Goal: Information Seeking & Learning: Learn about a topic

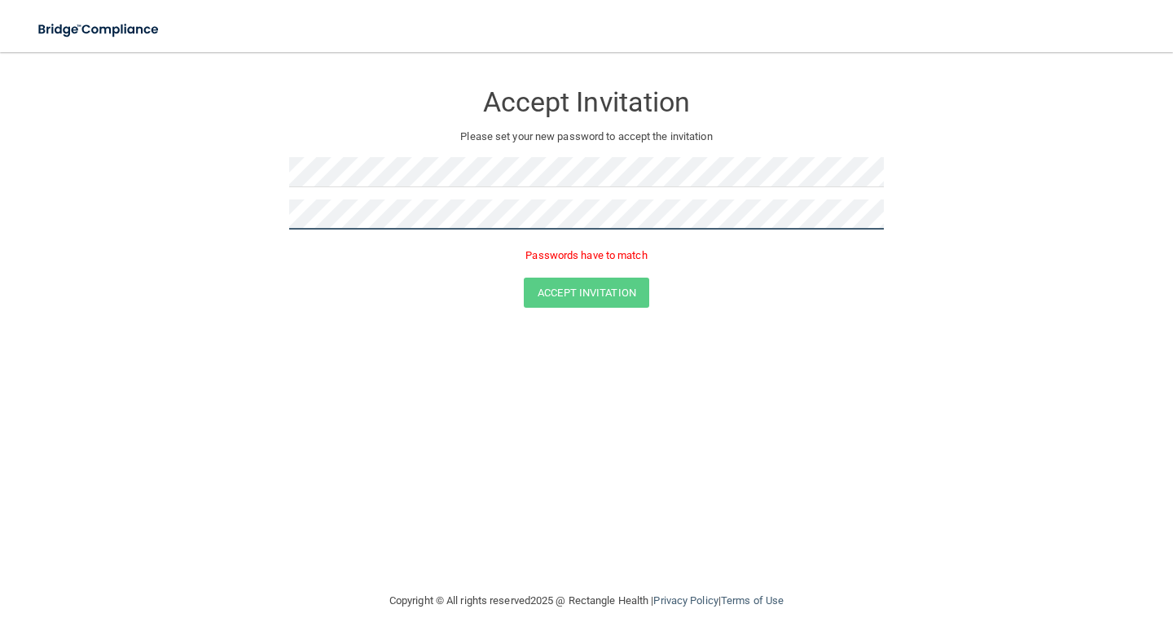
click at [524, 278] on button "Accept Invitation" at bounding box center [586, 293] width 125 height 30
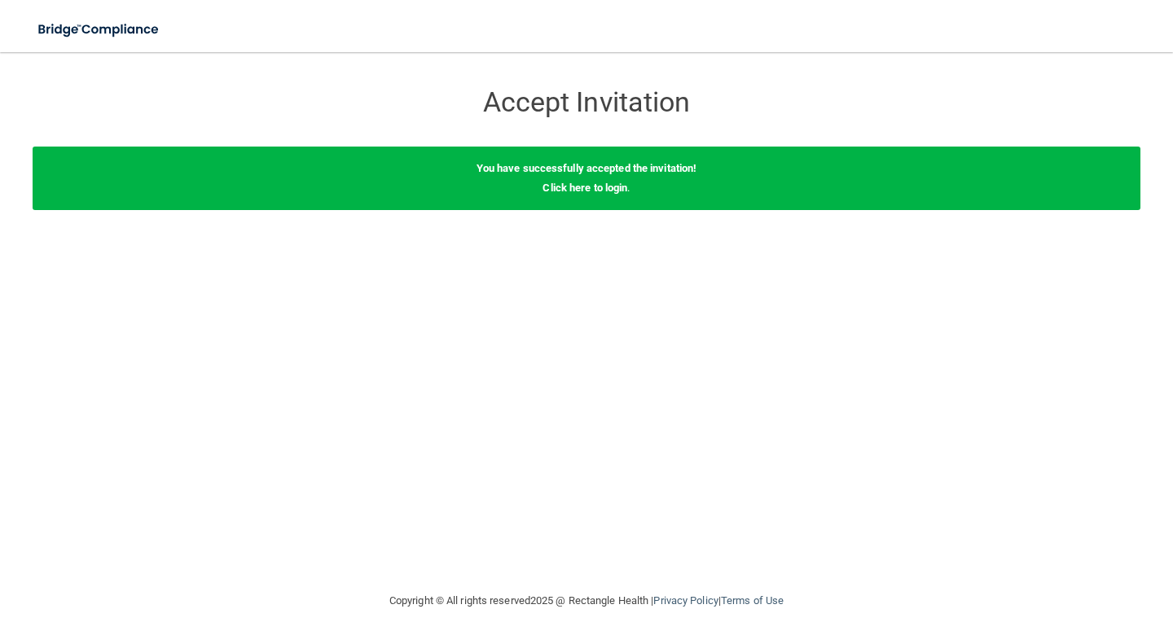
drag, startPoint x: 495, startPoint y: 209, endPoint x: 647, endPoint y: 211, distance: 151.5
click at [496, 209] on div "You have successfully accepted the invitation! Click here to login ." at bounding box center [586, 179] width 1107 height 64
click at [587, 186] on link "Click here to login" at bounding box center [584, 188] width 85 height 12
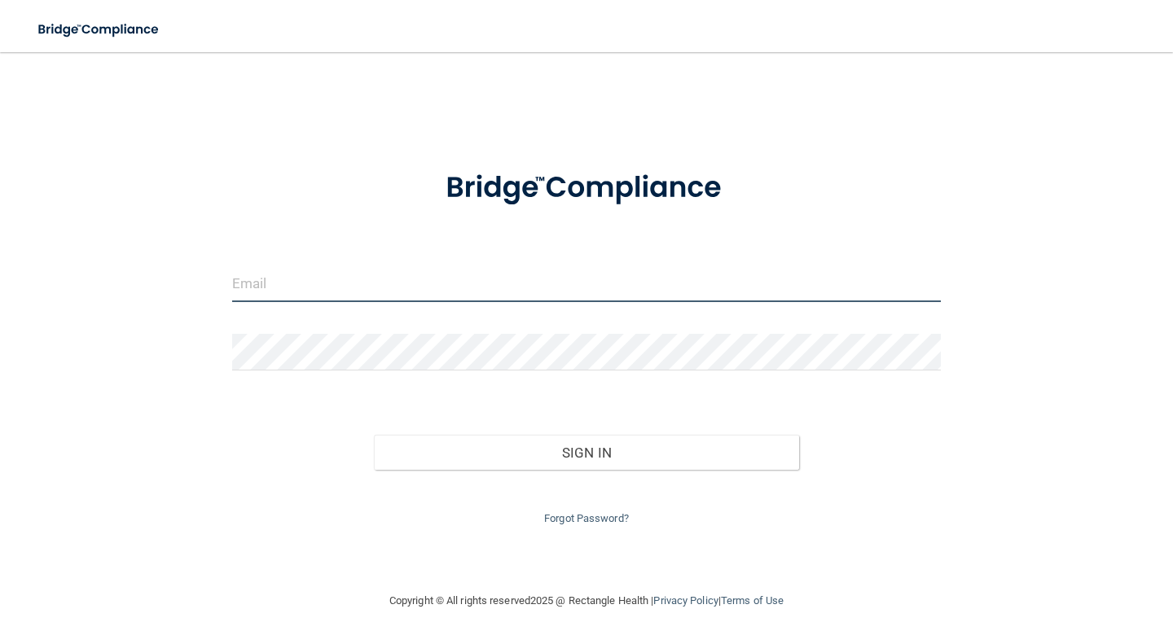
click at [498, 287] on input "email" at bounding box center [586, 283] width 708 height 37
type input "[EMAIL_ADDRESS][DOMAIN_NAME]"
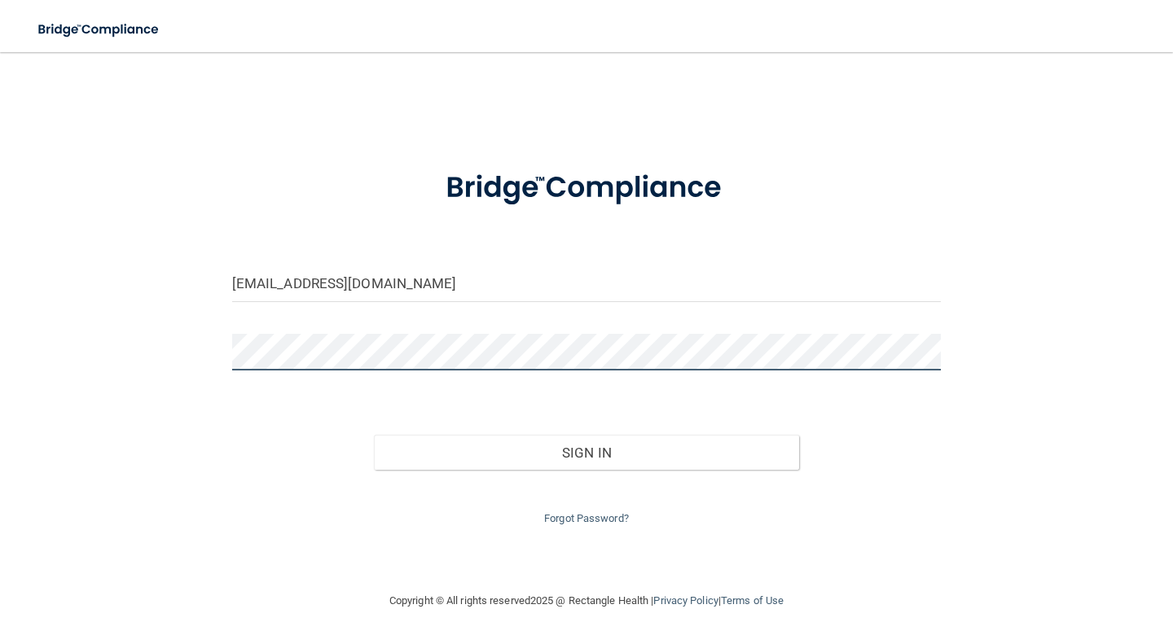
click at [374, 435] on button "Sign In" at bounding box center [586, 453] width 425 height 36
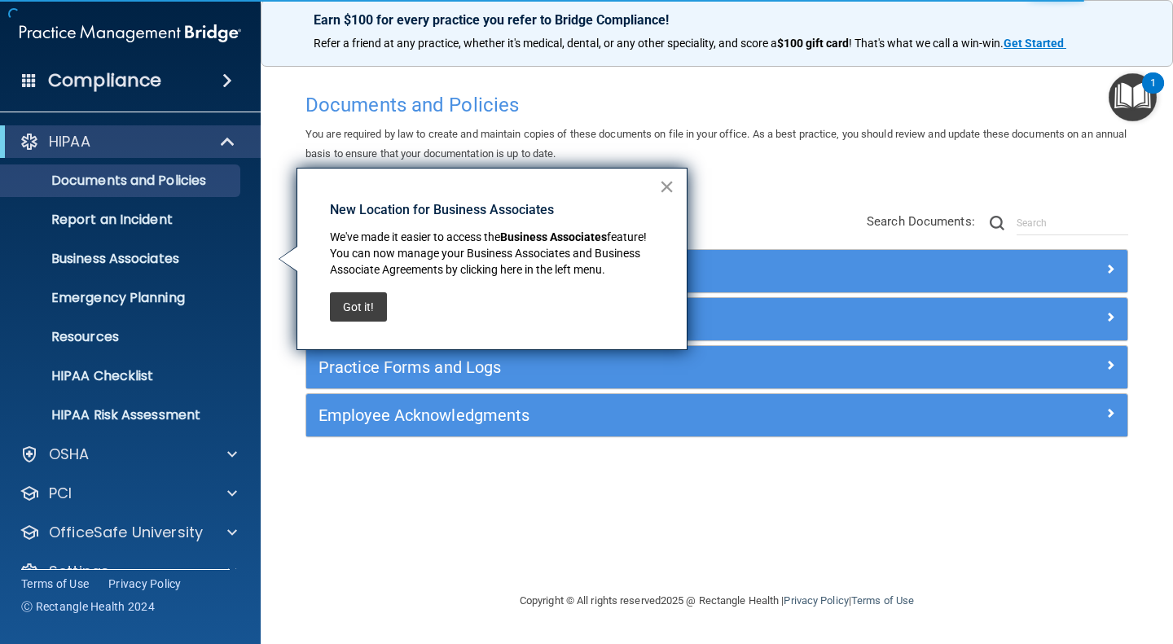
click at [662, 182] on button "×" at bounding box center [666, 186] width 15 height 26
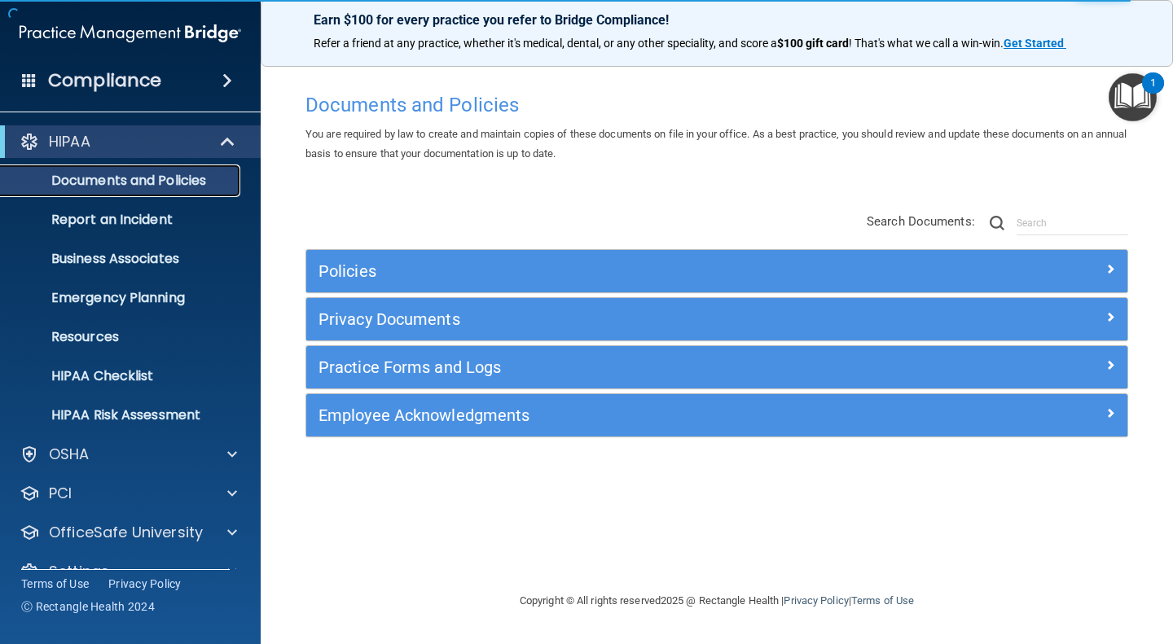
click at [141, 173] on p "Documents and Policies" at bounding box center [122, 181] width 222 height 16
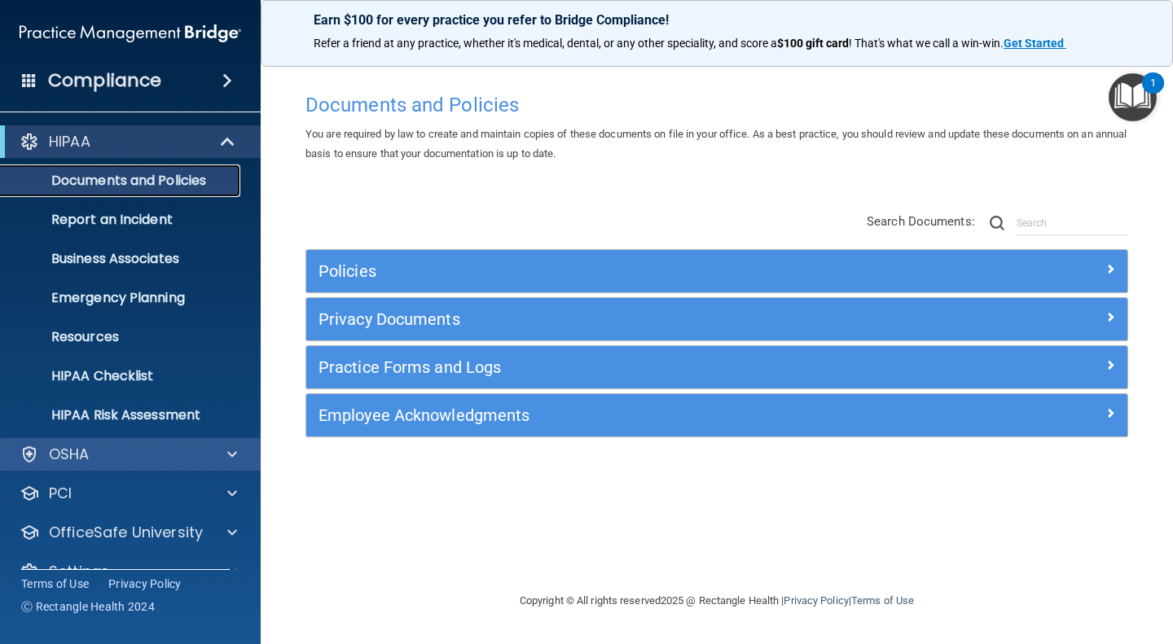
scroll to position [32, 0]
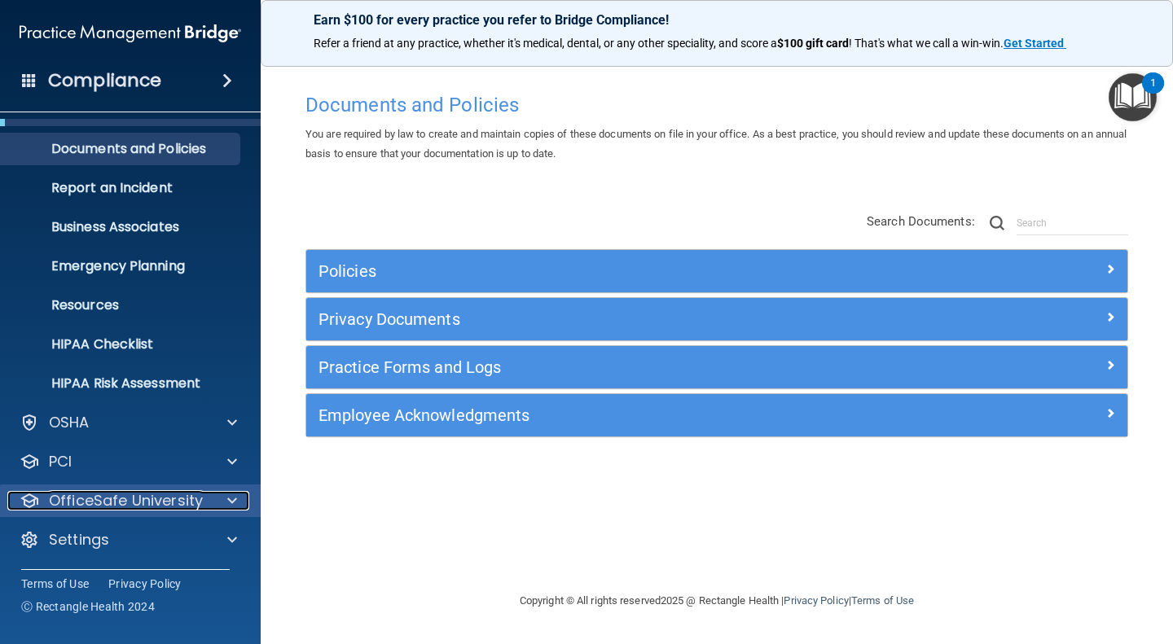
click at [92, 502] on p "OfficeSafe University" at bounding box center [126, 501] width 154 height 20
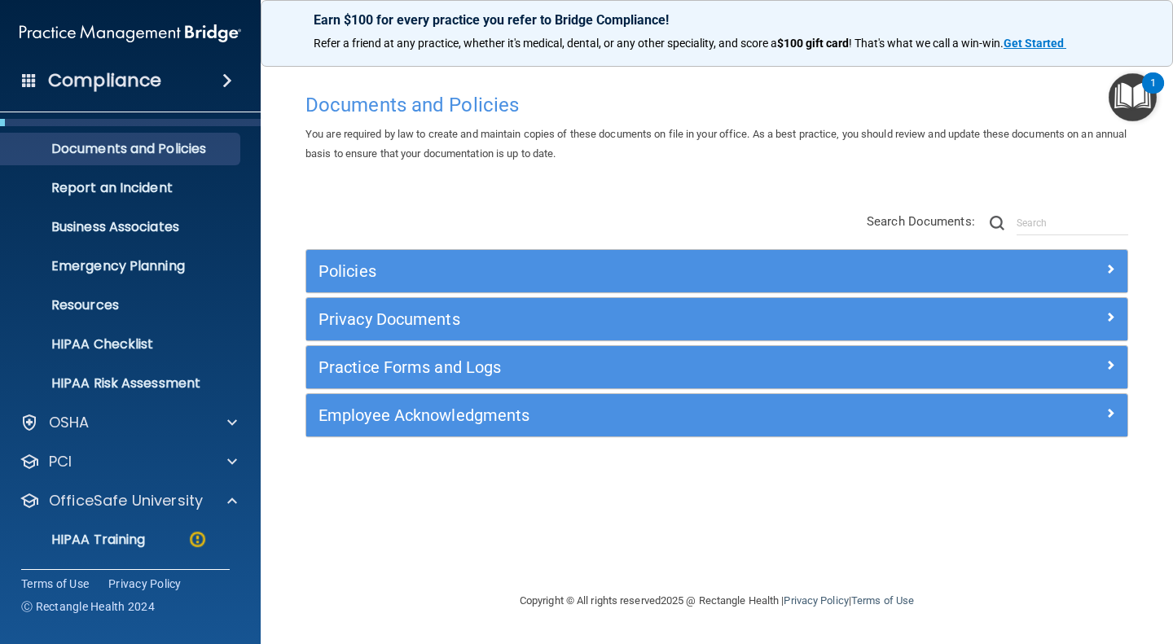
click at [99, 483] on div "HIPAA Documents and Policies Report an Incident Business Associates Emergency P…" at bounding box center [130, 386] width 261 height 599
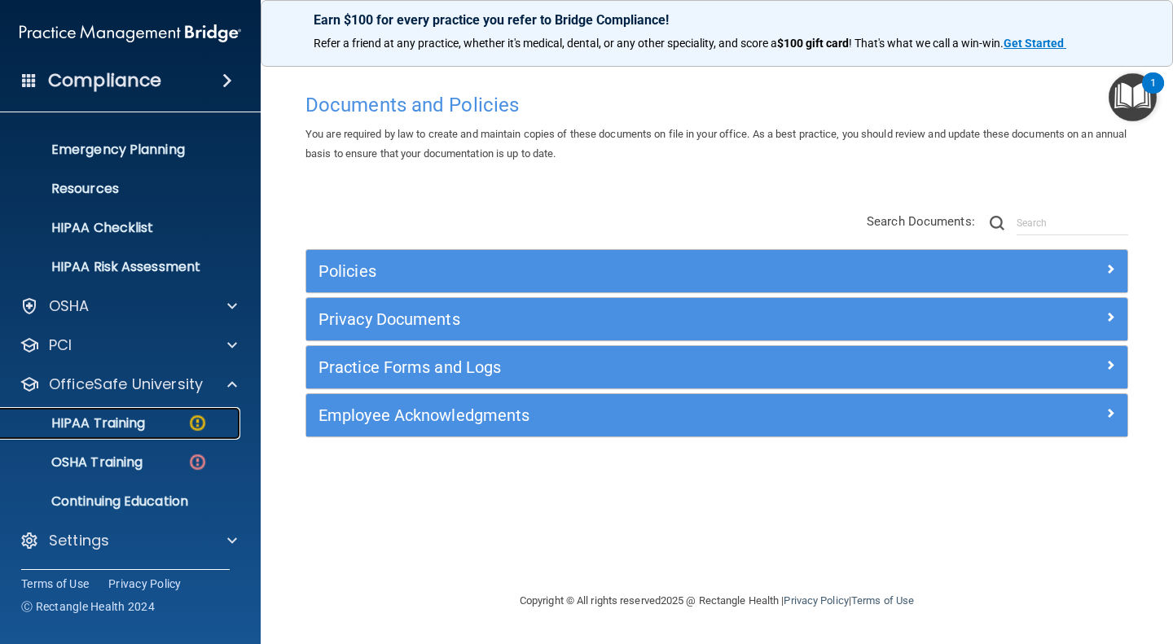
click at [129, 432] on link "HIPAA Training" at bounding box center [112, 423] width 257 height 33
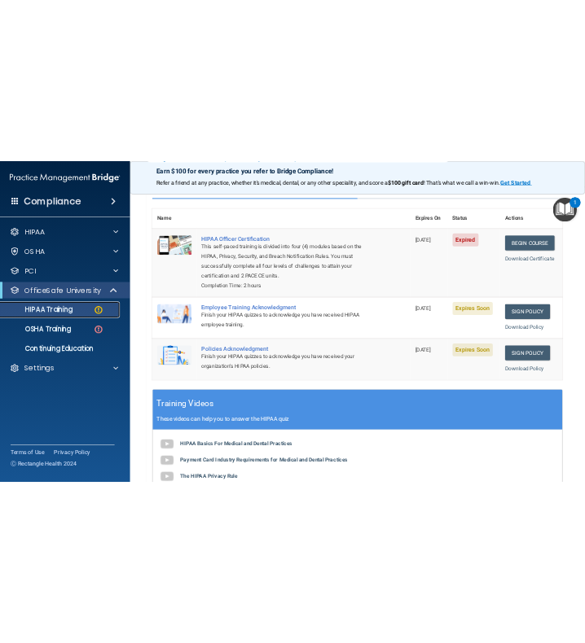
scroll to position [244, 0]
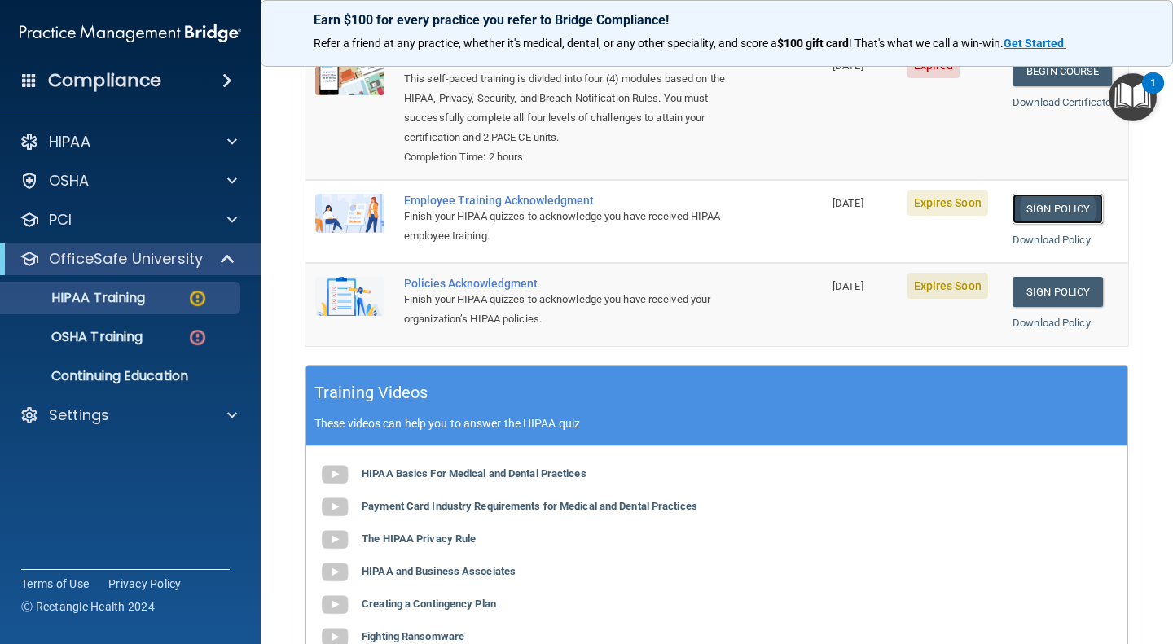
click at [1046, 200] on link "Sign Policy" at bounding box center [1057, 209] width 90 height 30
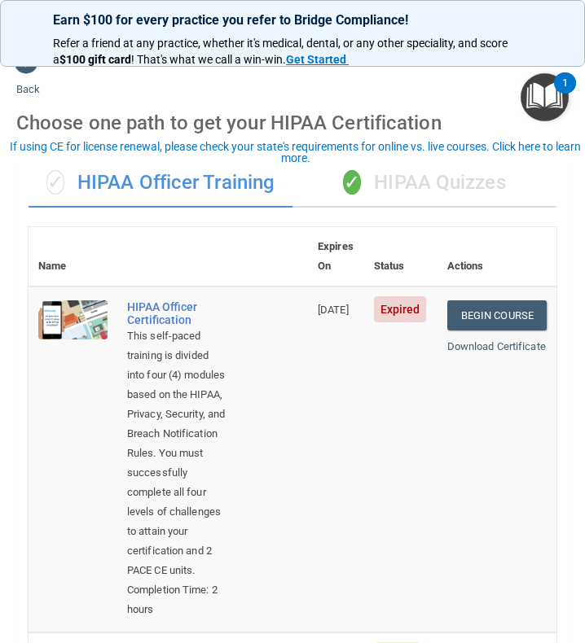
scroll to position [19, 0]
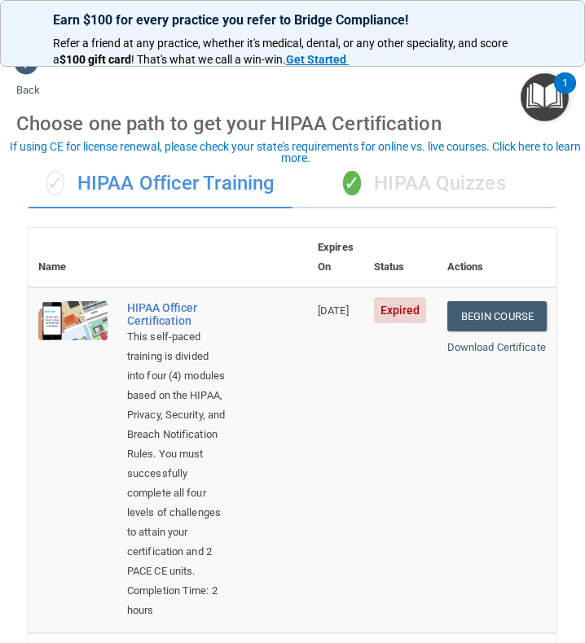
click at [432, 173] on div "✓ HIPAA Quizzes" at bounding box center [424, 184] width 264 height 49
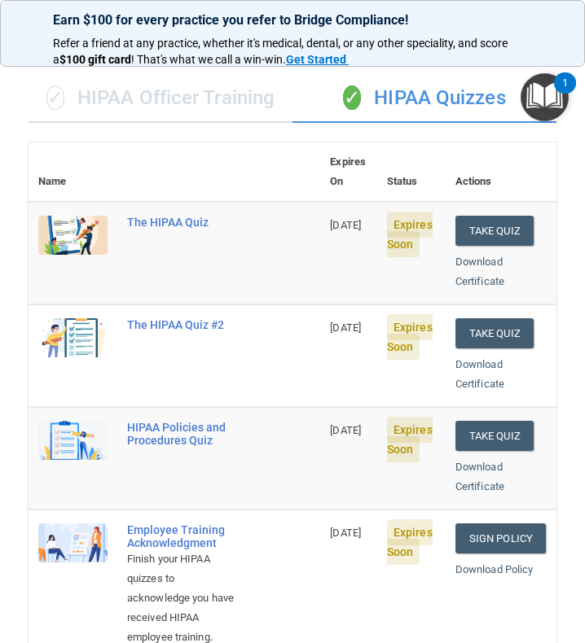
scroll to position [103, 0]
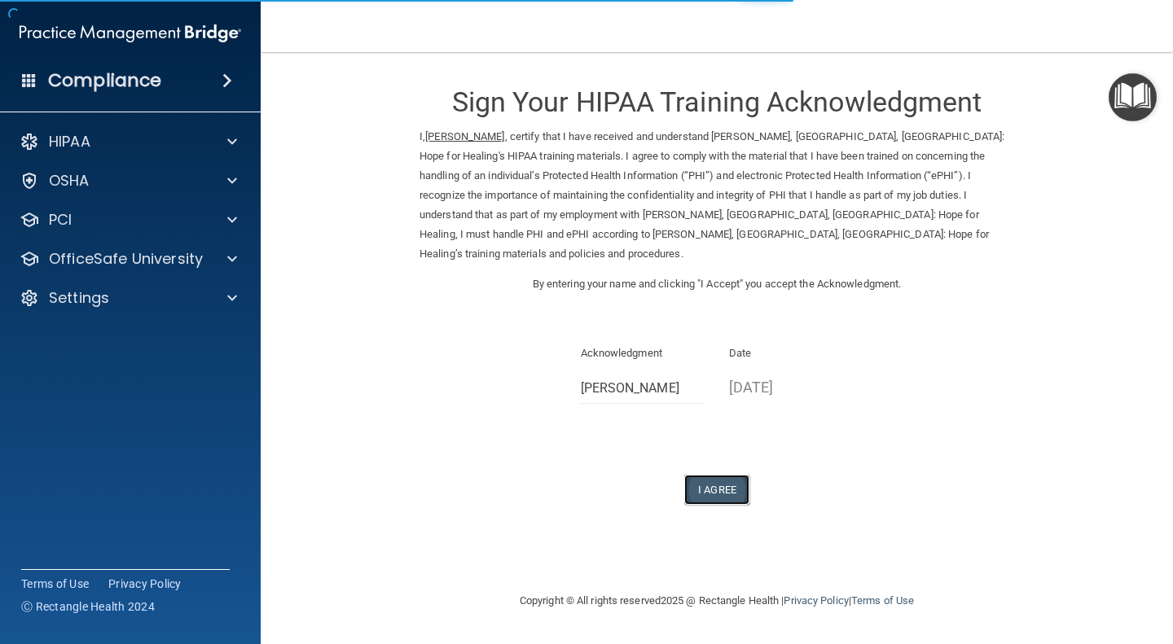
click at [708, 475] on button "I Agree" at bounding box center [716, 490] width 65 height 30
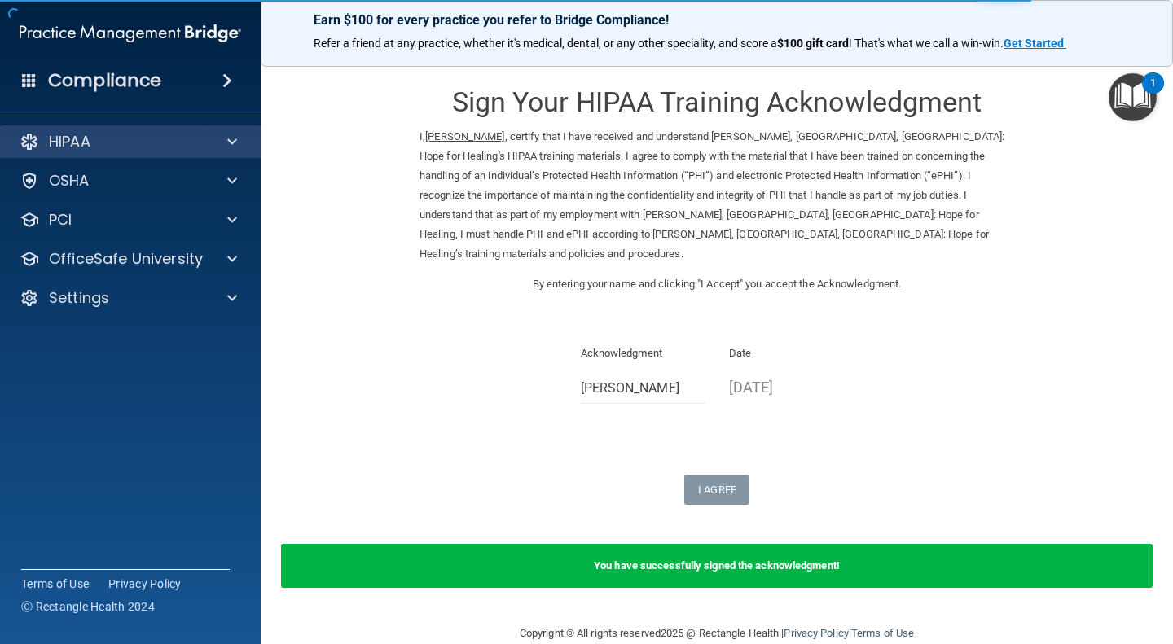
click at [29, 131] on div "HIPAA" at bounding box center [130, 141] width 261 height 33
click at [235, 141] on span at bounding box center [232, 142] width 10 height 20
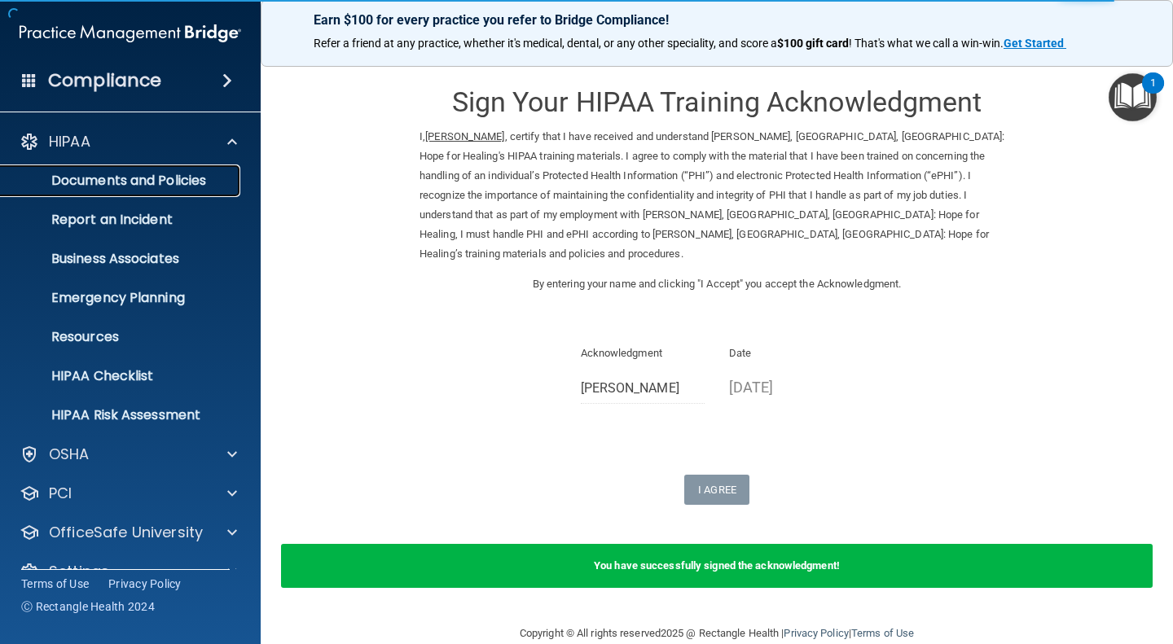
click at [186, 176] on p "Documents and Policies" at bounding box center [122, 181] width 222 height 16
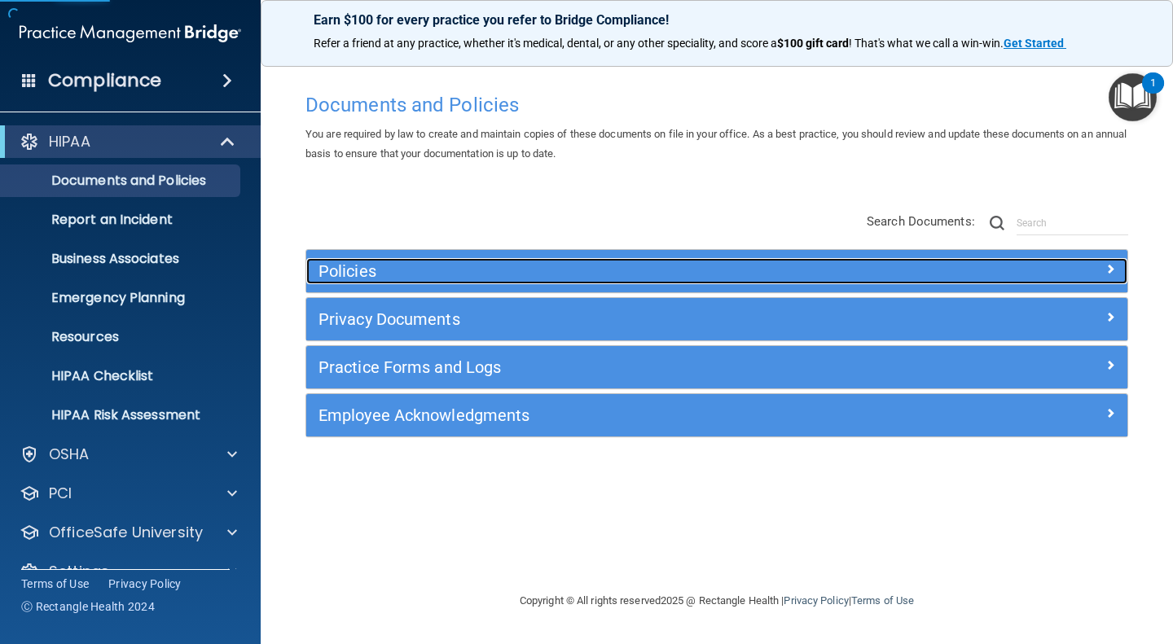
click at [638, 281] on div "Policies" at bounding box center [614, 271] width 616 height 26
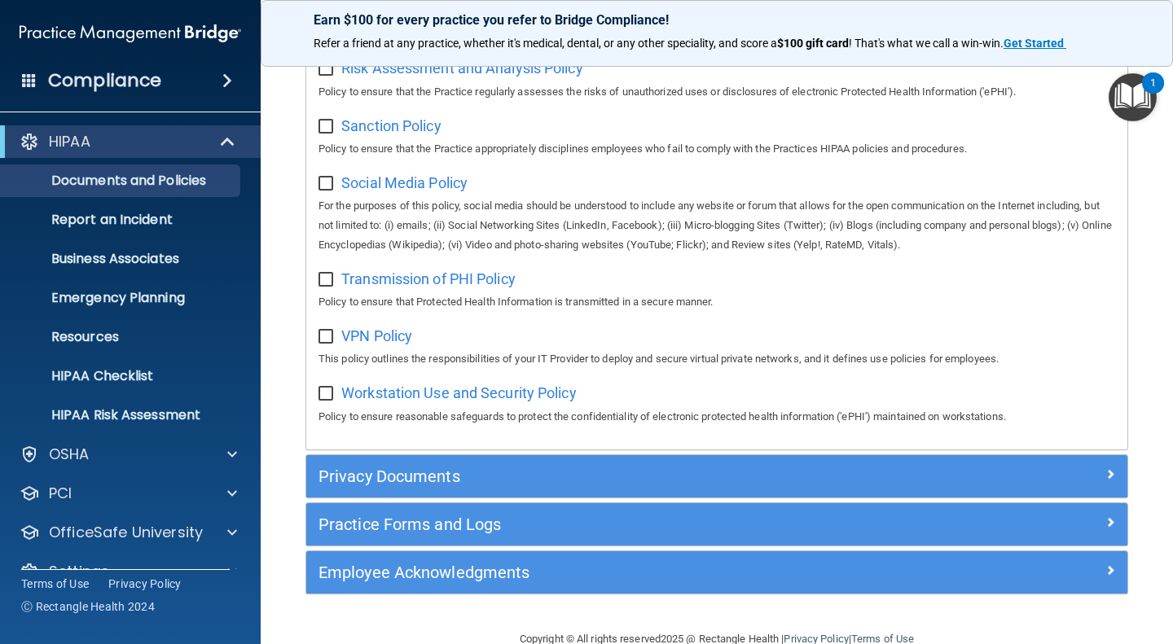
scroll to position [1221, 0]
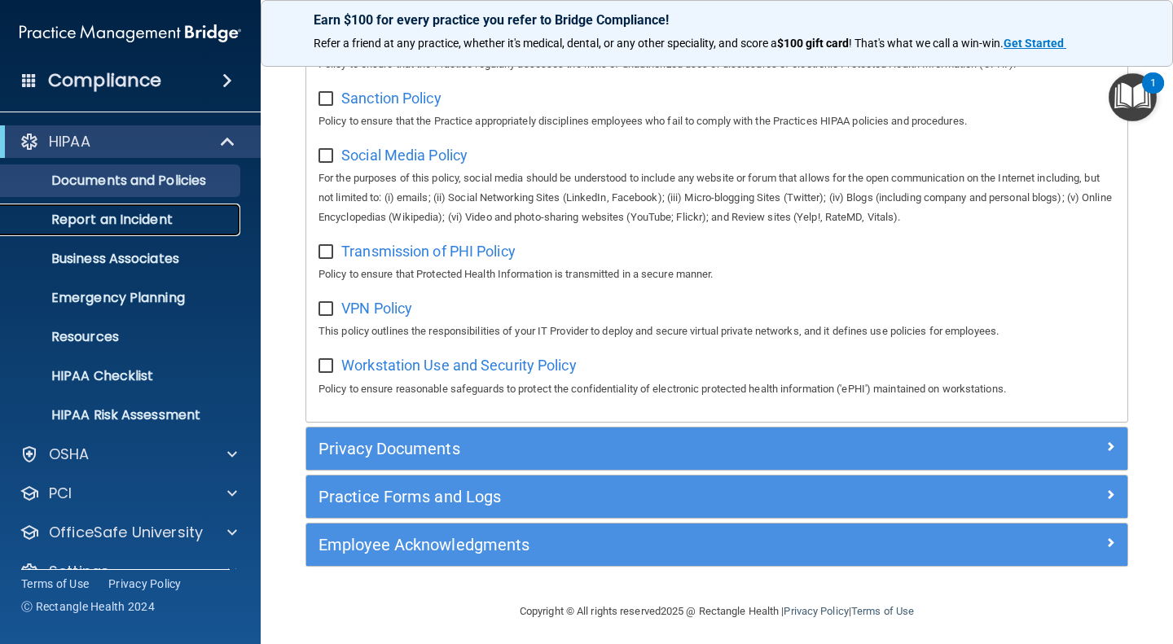
click at [124, 208] on link "Report an Incident" at bounding box center [112, 220] width 257 height 33
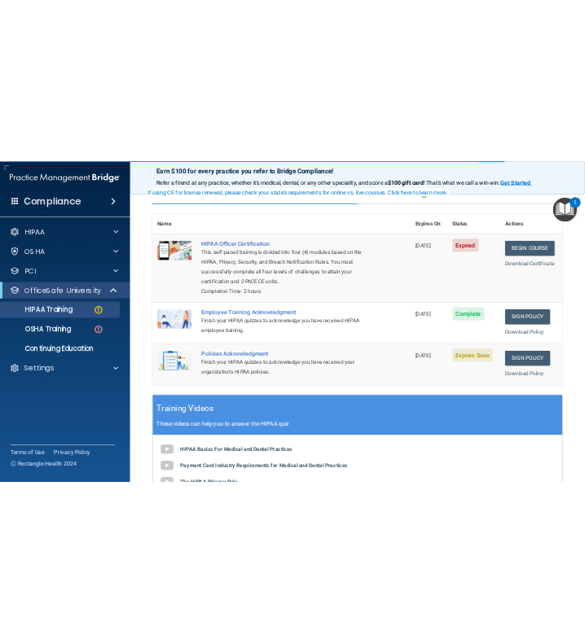
scroll to position [163, 0]
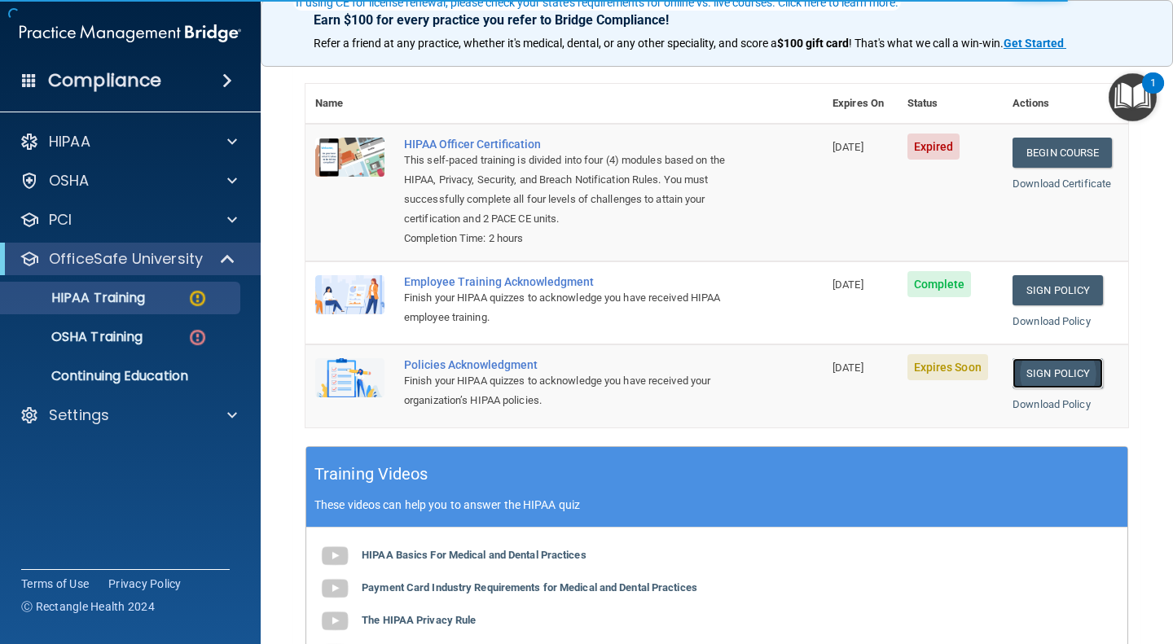
click at [1064, 378] on link "Sign Policy" at bounding box center [1057, 373] width 90 height 30
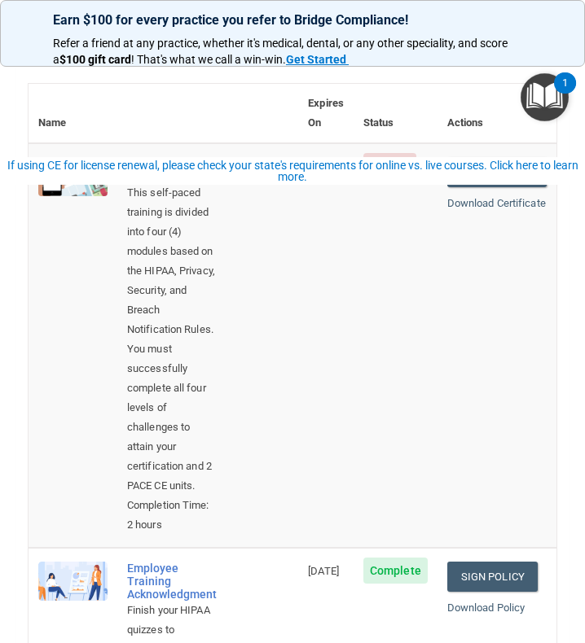
scroll to position [0, 0]
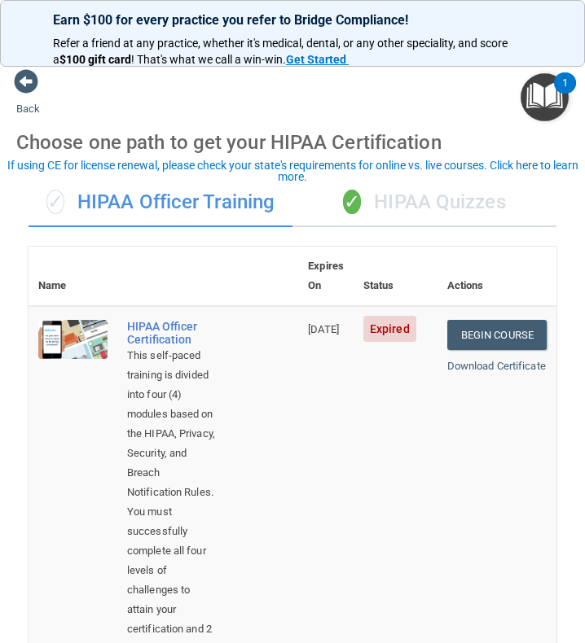
click at [428, 215] on div "✓ HIPAA Quizzes" at bounding box center [424, 202] width 264 height 49
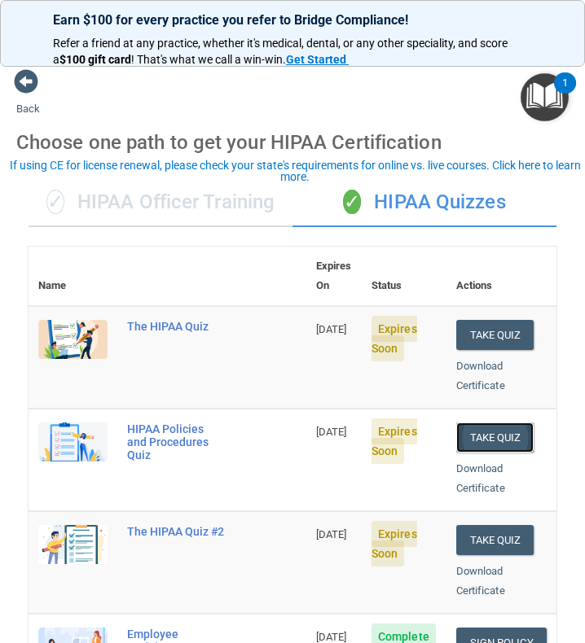
click at [495, 423] on button "Take Quiz" at bounding box center [495, 438] width 78 height 30
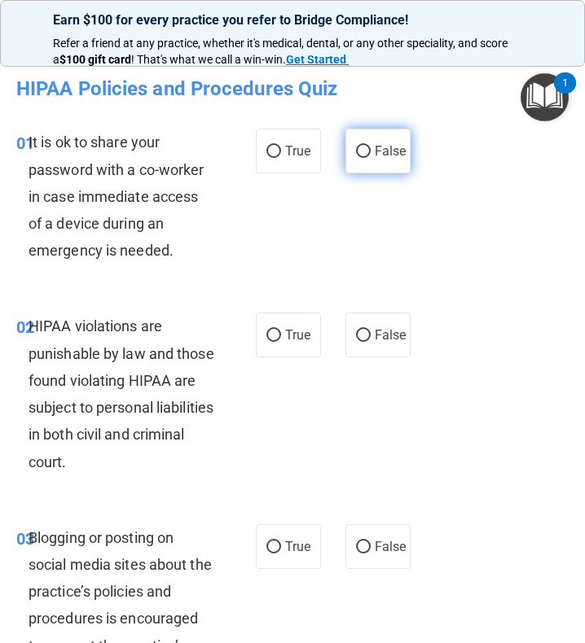
click at [375, 154] on span "False" at bounding box center [391, 150] width 32 height 15
click at [371, 154] on input "False" at bounding box center [363, 152] width 15 height 12
radio input "true"
click at [401, 248] on div "01 It is ok to share your password with a co-worker in case immediate access of…" at bounding box center [292, 200] width 577 height 184
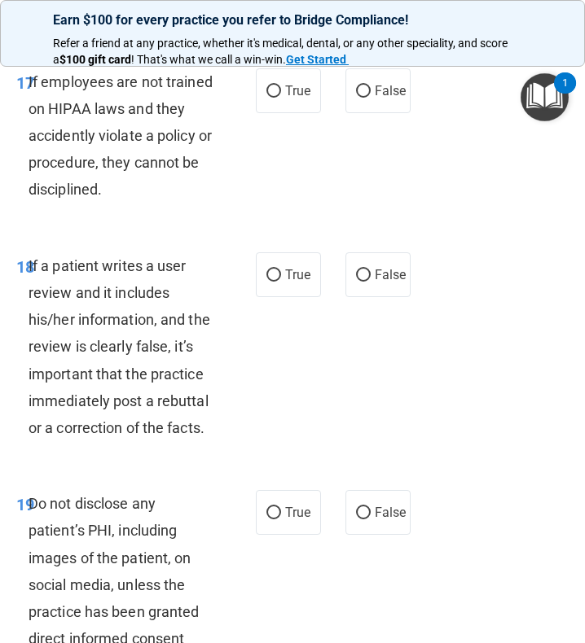
scroll to position [3956, 0]
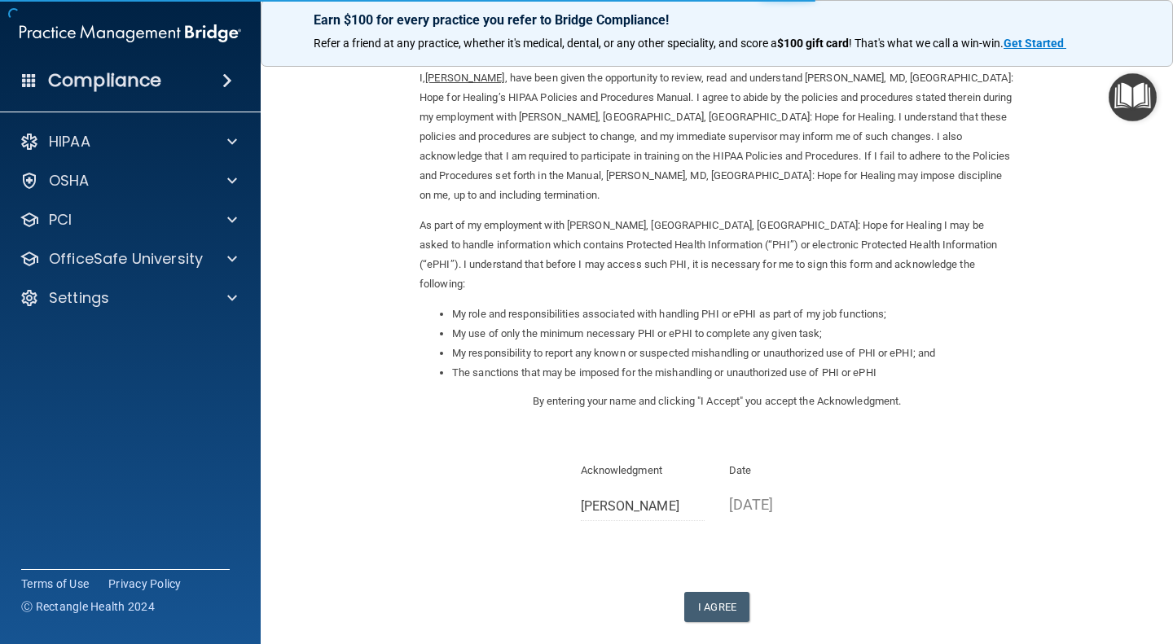
scroll to position [102, 0]
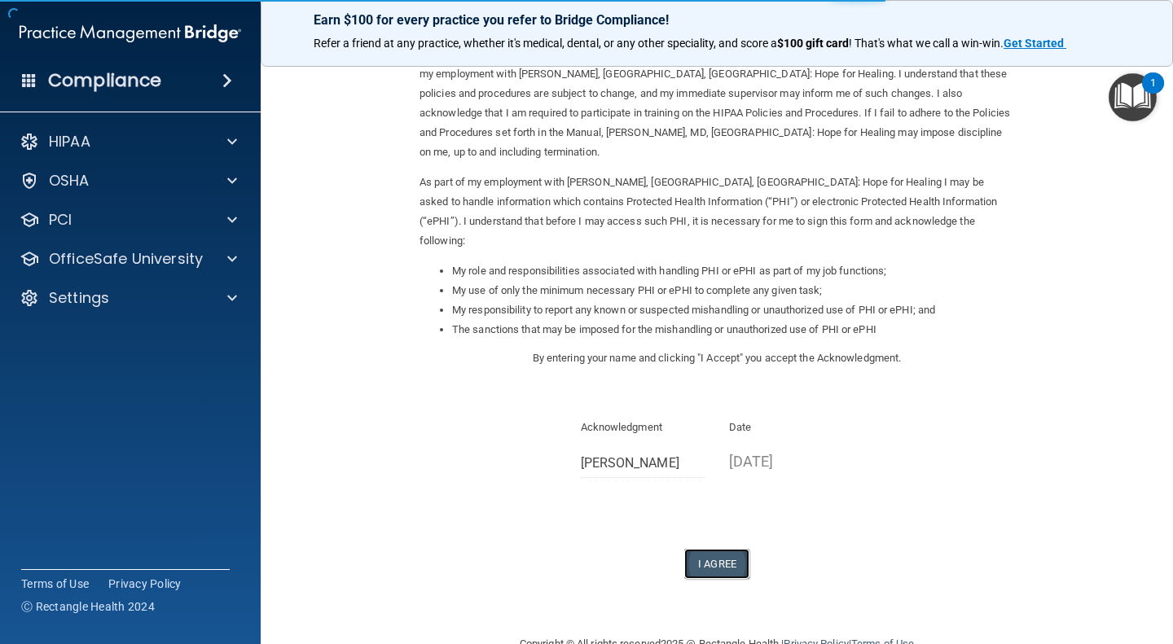
click at [726, 549] on button "I Agree" at bounding box center [716, 564] width 65 height 30
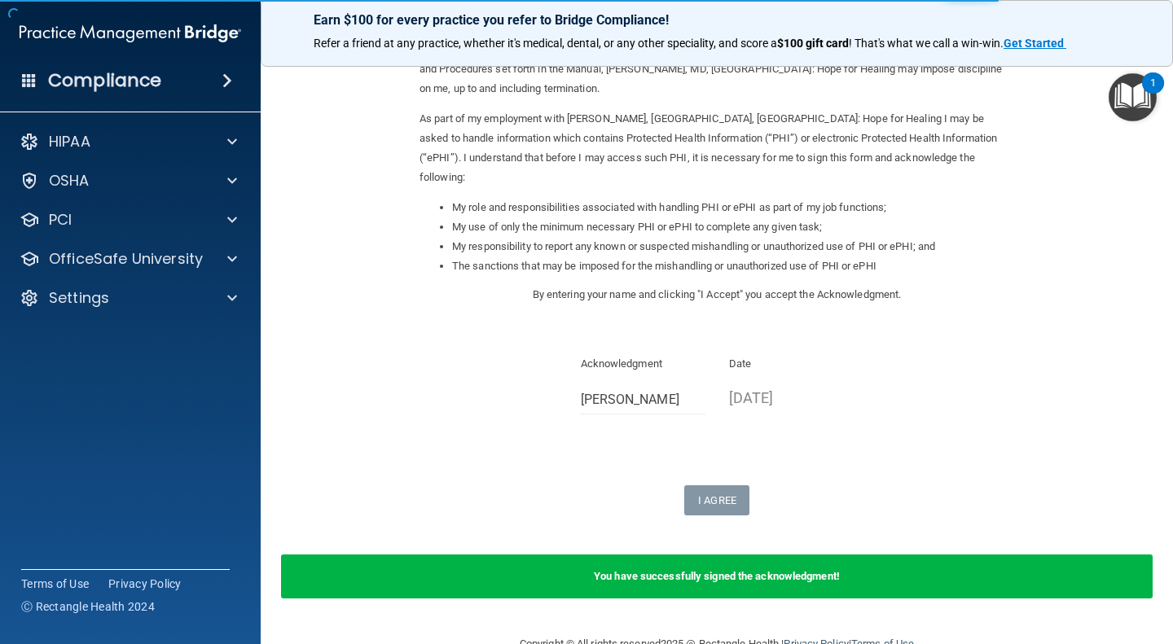
scroll to position [0, 0]
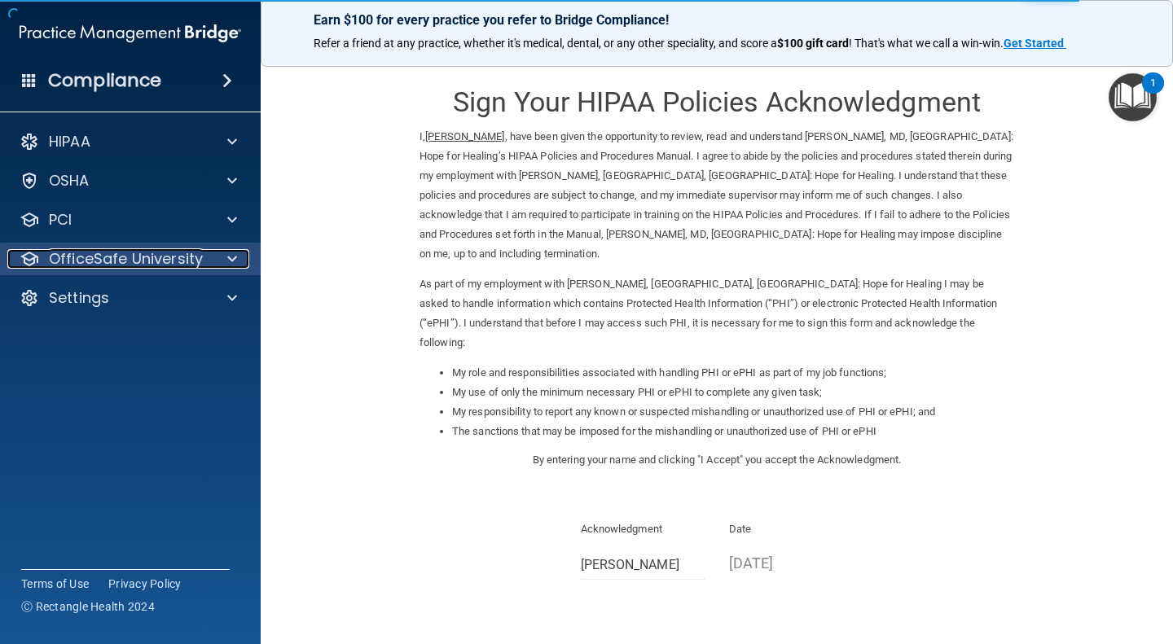
drag, startPoint x: 157, startPoint y: 257, endPoint x: 164, endPoint y: 264, distance: 10.4
click at [157, 257] on p "OfficeSafe University" at bounding box center [126, 259] width 154 height 20
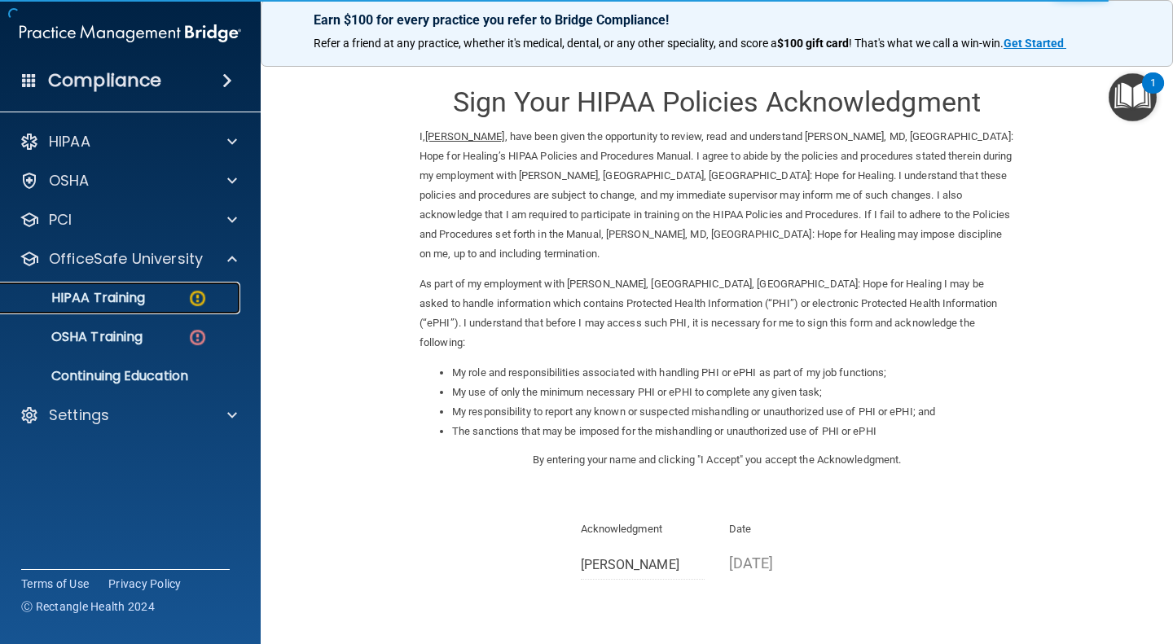
click at [145, 304] on p "HIPAA Training" at bounding box center [78, 298] width 134 height 16
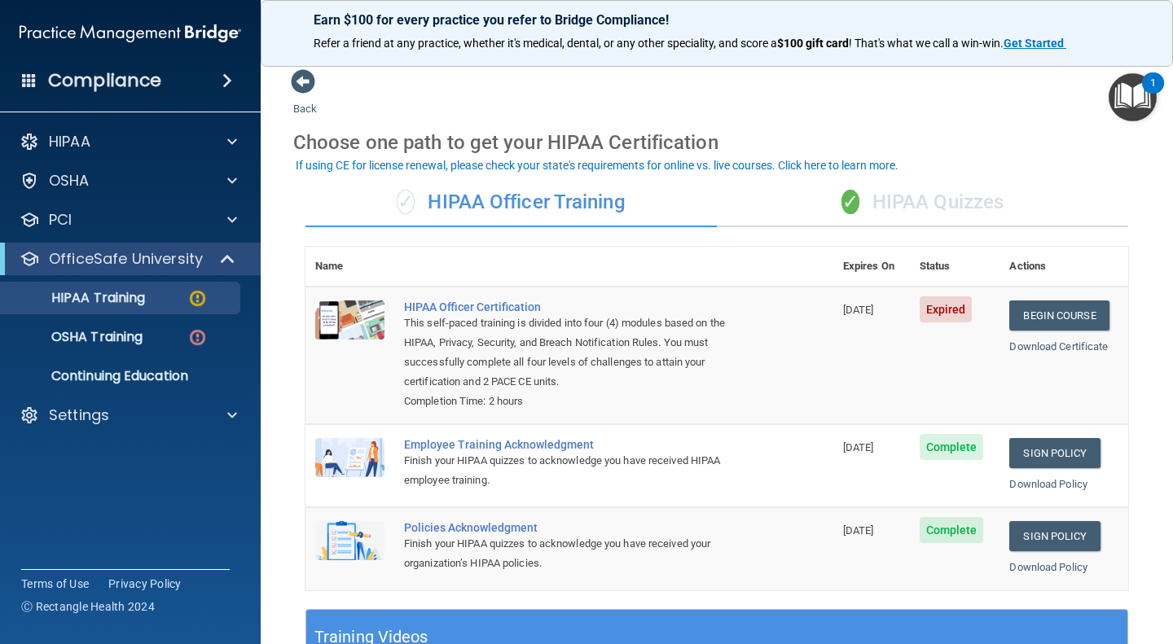
click at [884, 196] on div "✓ HIPAA Quizzes" at bounding box center [922, 202] width 411 height 49
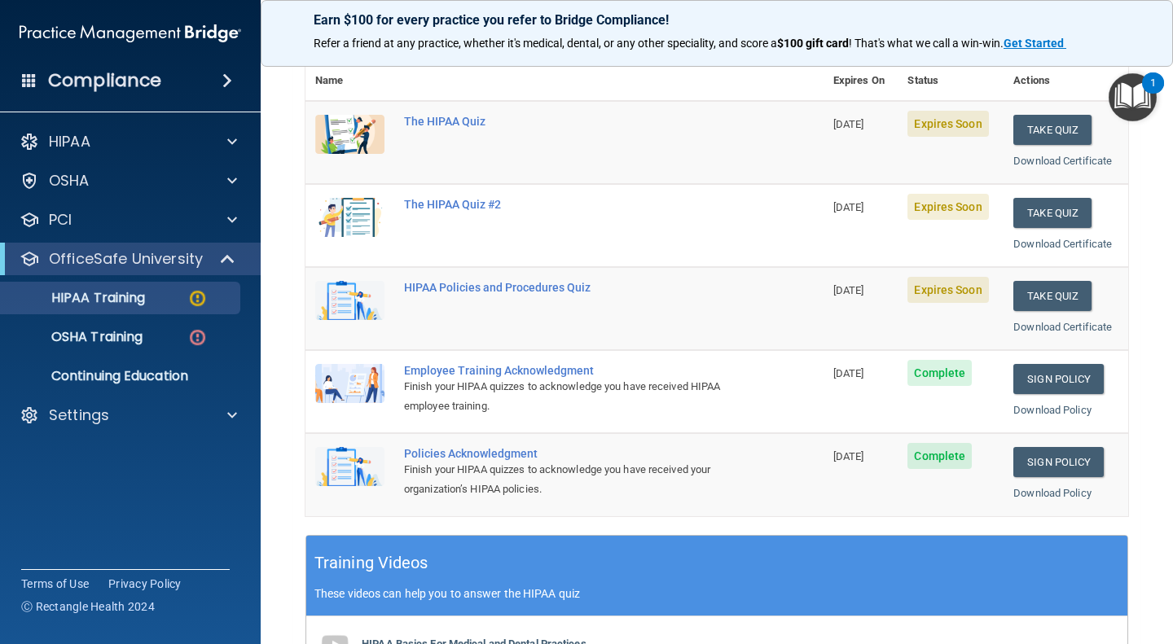
scroll to position [163, 0]
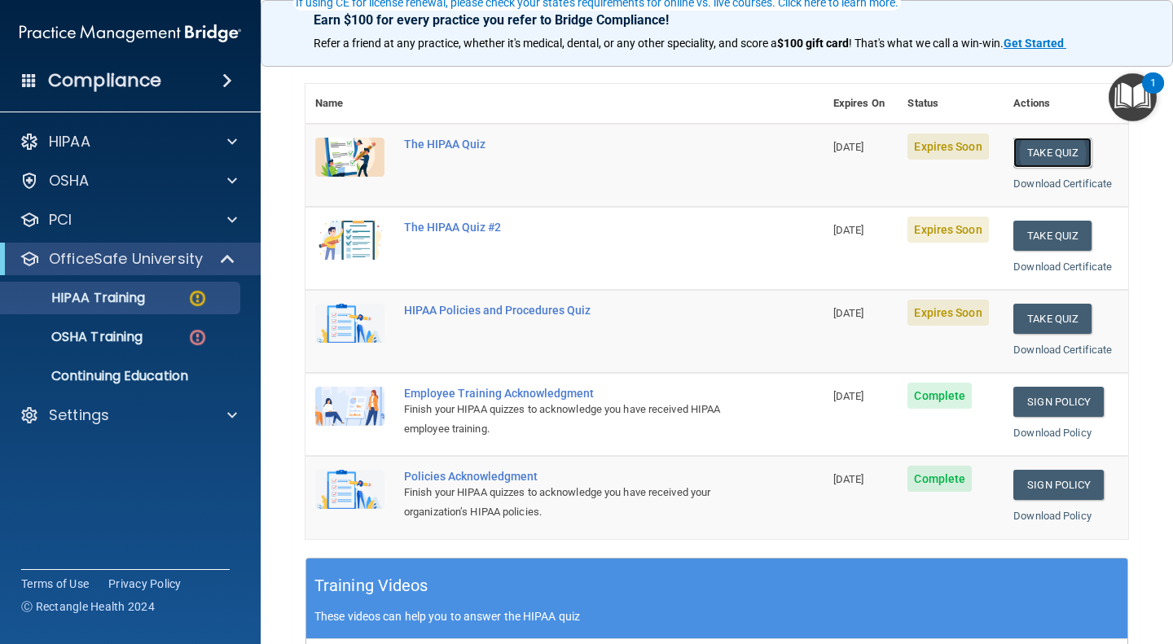
click at [1045, 147] on button "Take Quiz" at bounding box center [1052, 153] width 78 height 30
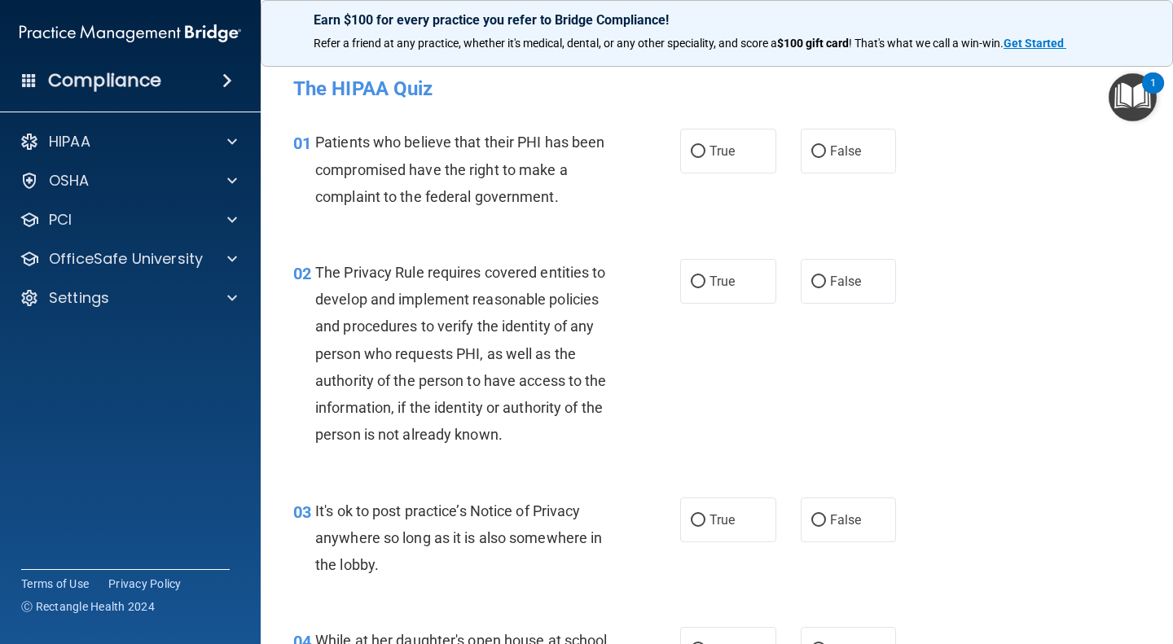
click at [1121, 91] on img "Open Resource Center, 1 new notification" at bounding box center [1132, 97] width 48 height 48
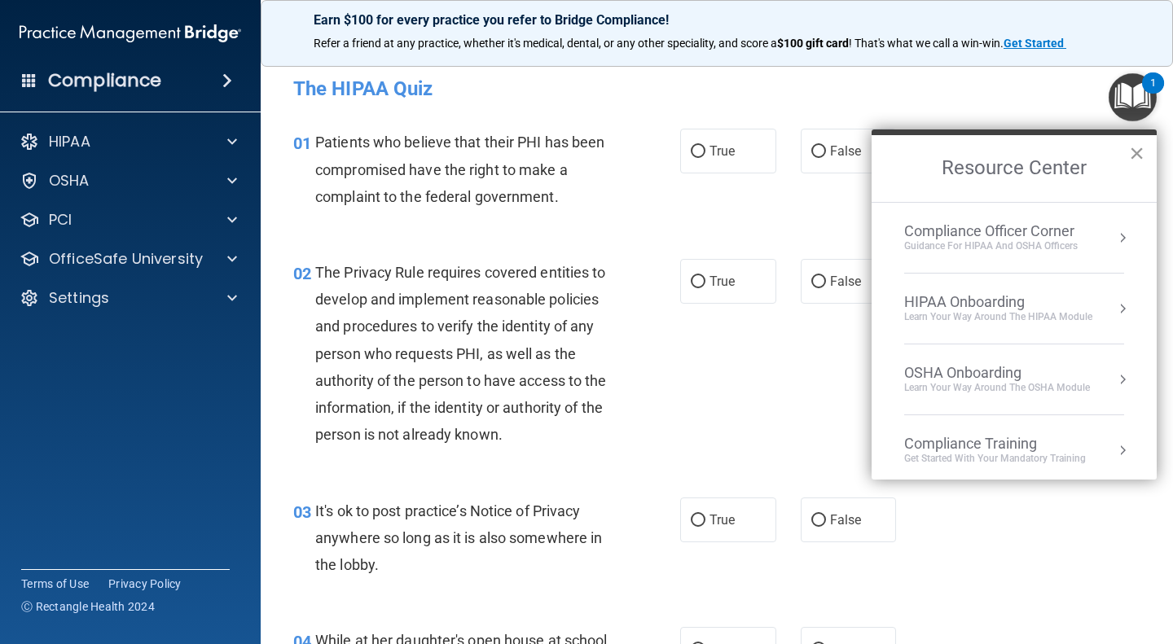
click at [1138, 153] on button "×" at bounding box center [1136, 153] width 15 height 26
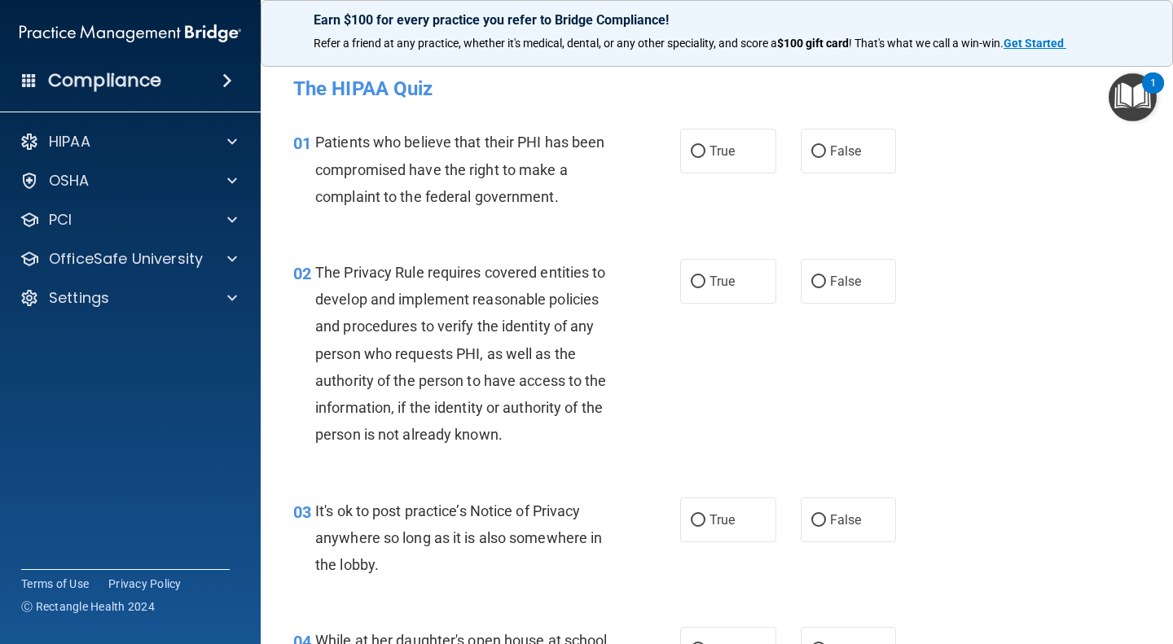
click at [366, 181] on div "Patients who believe that their PHI has been compromised have the right to make…" at bounding box center [469, 169] width 309 height 81
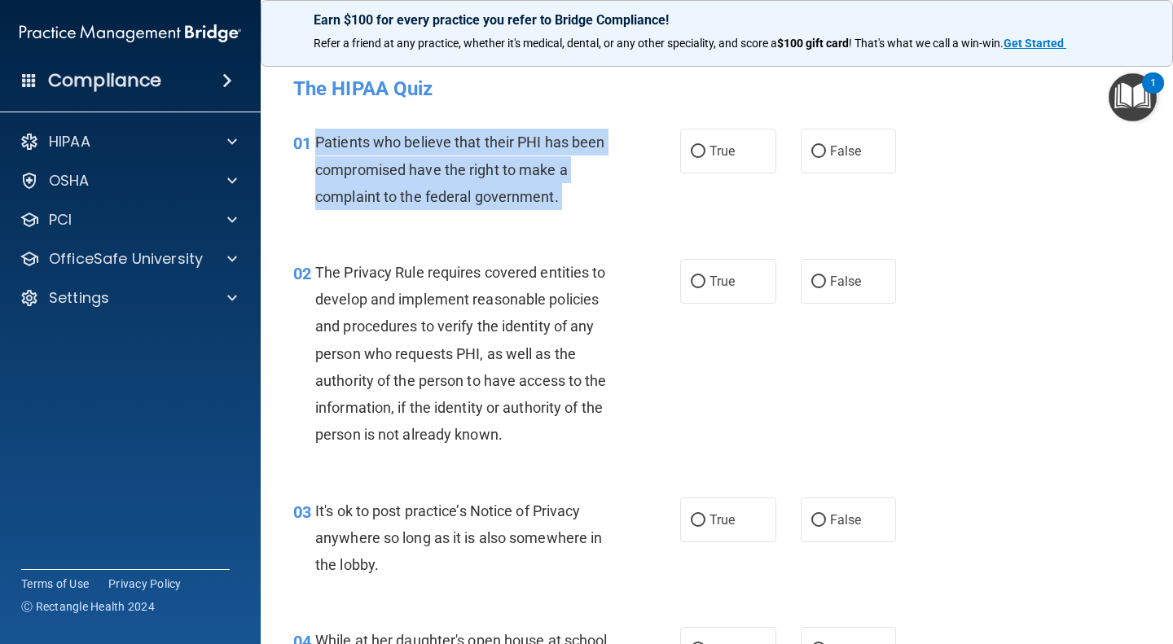
click at [366, 181] on div "Patients who believe that their PHI has been compromised have the right to make…" at bounding box center [469, 169] width 309 height 81
copy ng-form "Patients who believe that their PHI has been compromised have the right to make…"
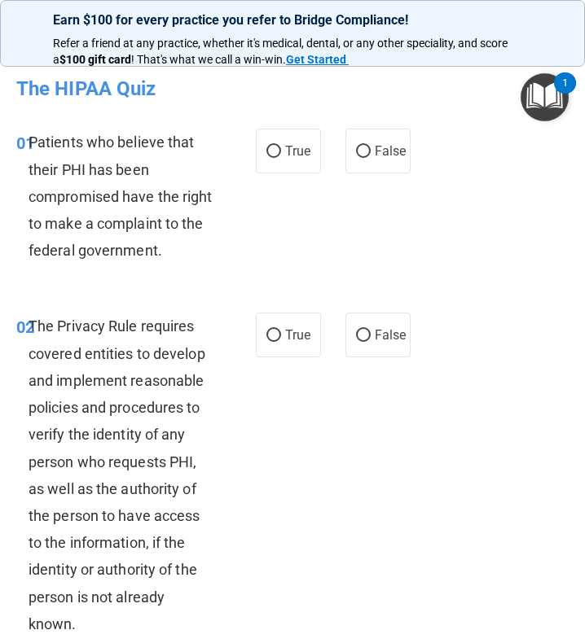
click at [46, 362] on div "The Privacy Rule requires covered entities to develop and implement reasonable …" at bounding box center [128, 475] width 198 height 325
click at [266, 151] on input "True" at bounding box center [273, 152] width 15 height 12
radio input "true"
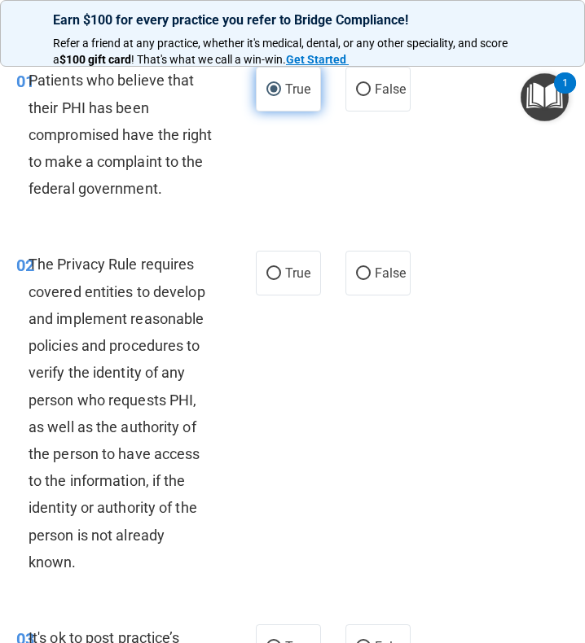
scroll to position [81, 0]
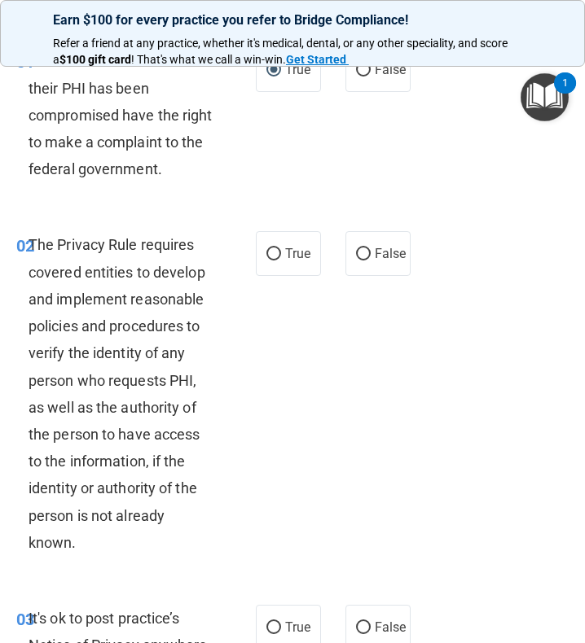
click at [116, 307] on span "The Privacy Rule requires covered entities to develop and implement reasonable …" at bounding box center [117, 393] width 177 height 314
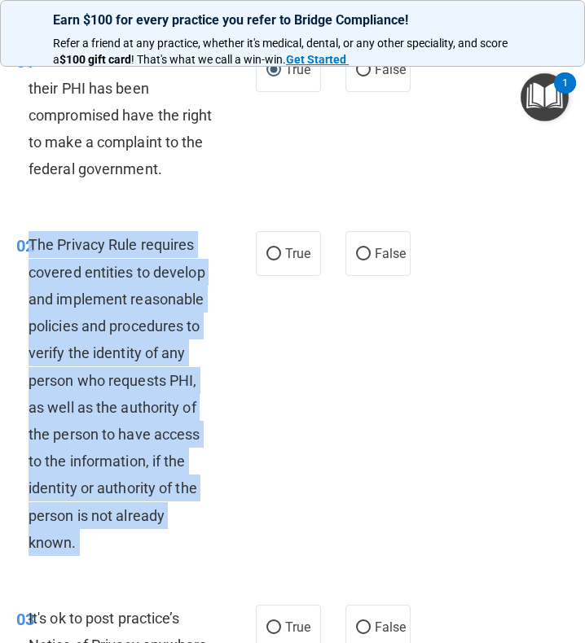
click at [116, 307] on span "The Privacy Rule requires covered entities to develop and implement reasonable …" at bounding box center [117, 393] width 177 height 314
copy ng-form "The Privacy Rule requires covered entities to develop and implement reasonable …"
click at [61, 304] on span "The Privacy Rule requires covered entities to develop and implement reasonable …" at bounding box center [117, 393] width 177 height 314
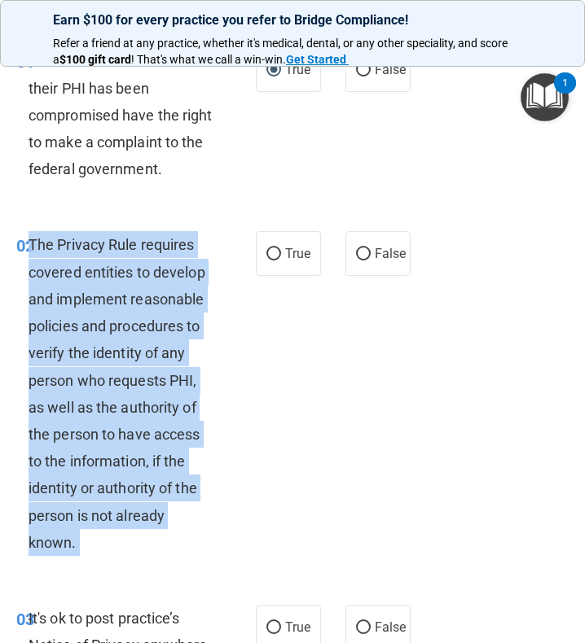
copy ng-form "The Privacy Rule requires covered entities to develop and implement reasonable …"
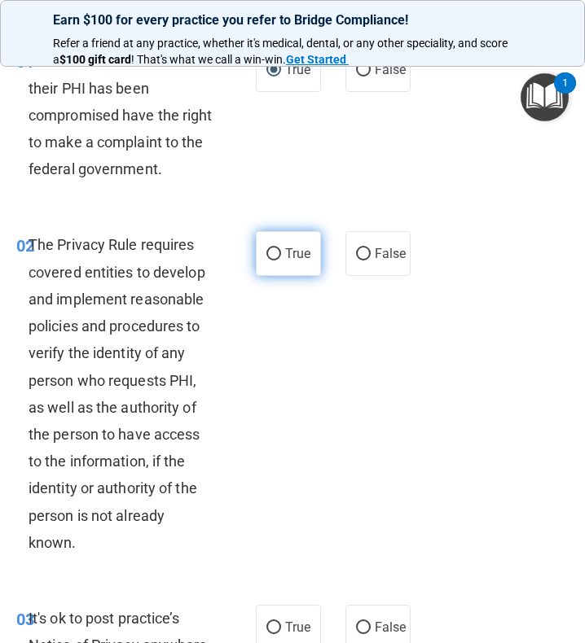
click at [272, 243] on label "True" at bounding box center [288, 253] width 65 height 45
click at [272, 248] on input "True" at bounding box center [273, 254] width 15 height 12
radio input "true"
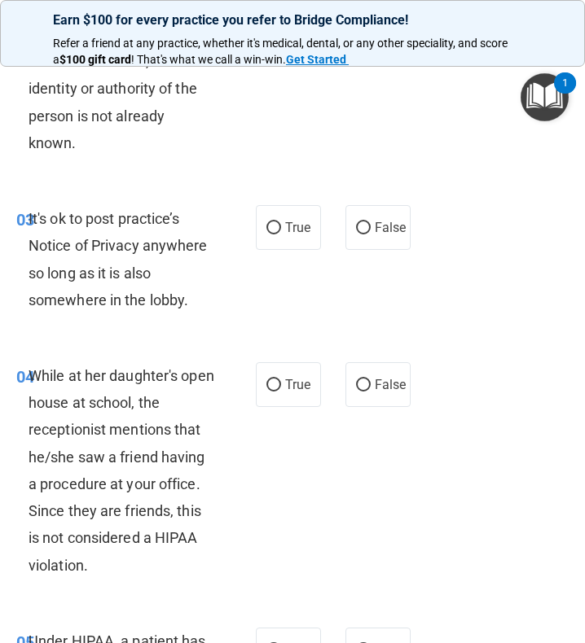
scroll to position [489, 0]
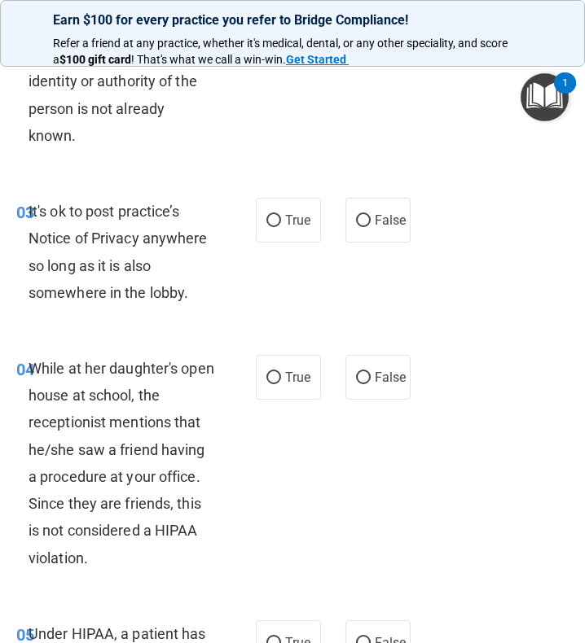
click at [57, 247] on span "It's ok to post practice’s Notice of Privacy anywhere so long as it is also som…" at bounding box center [118, 252] width 179 height 99
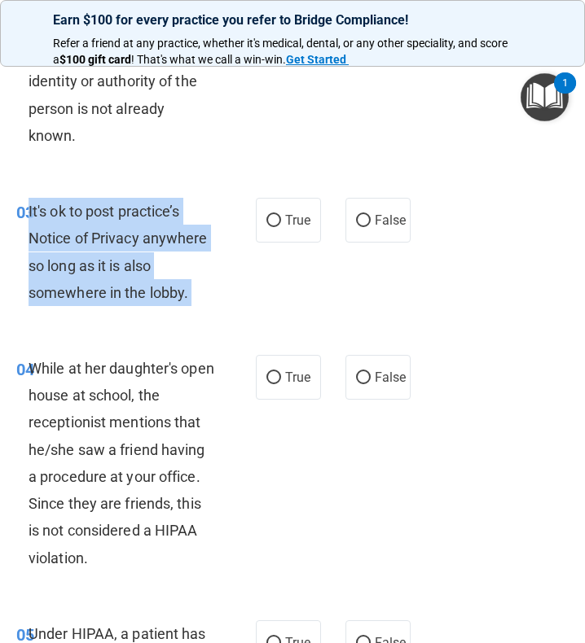
click at [57, 247] on span "It's ok to post practice’s Notice of Privacy anywhere so long as it is also som…" at bounding box center [118, 252] width 179 height 99
copy ng-form "It's ok to post practice’s Notice of Privacy anywhere so long as it is also som…"
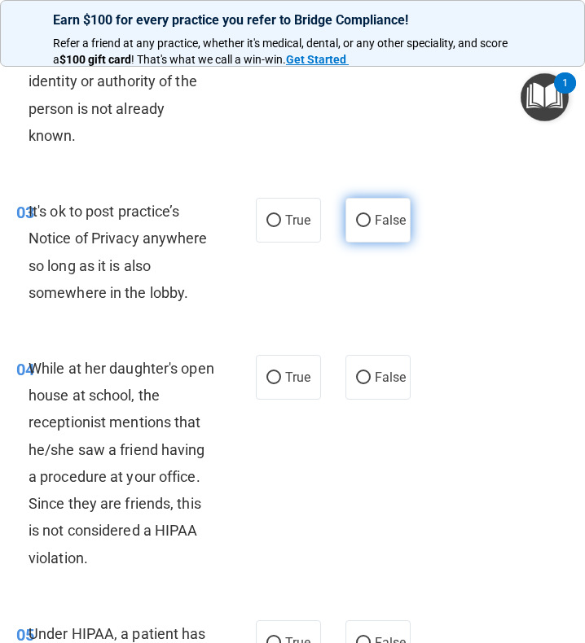
click at [374, 204] on label "False" at bounding box center [377, 220] width 65 height 45
click at [371, 215] on input "False" at bounding box center [363, 221] width 15 height 12
radio input "true"
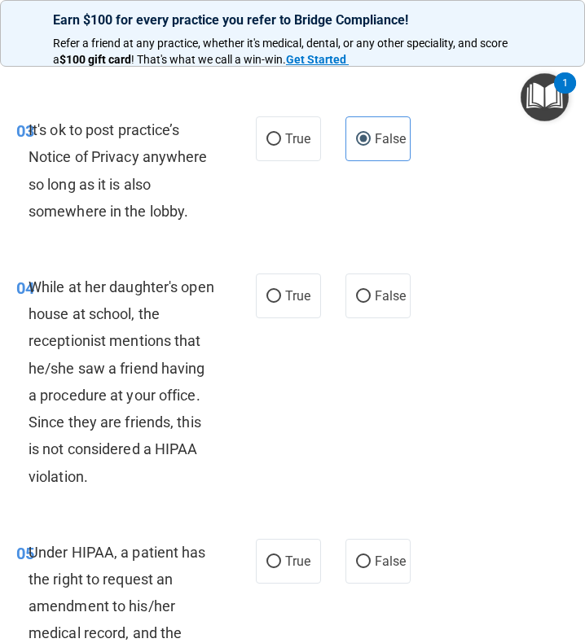
click at [160, 372] on span "While at her daughter's open house at school, the receptionist mentions that he…" at bounding box center [122, 381] width 186 height 207
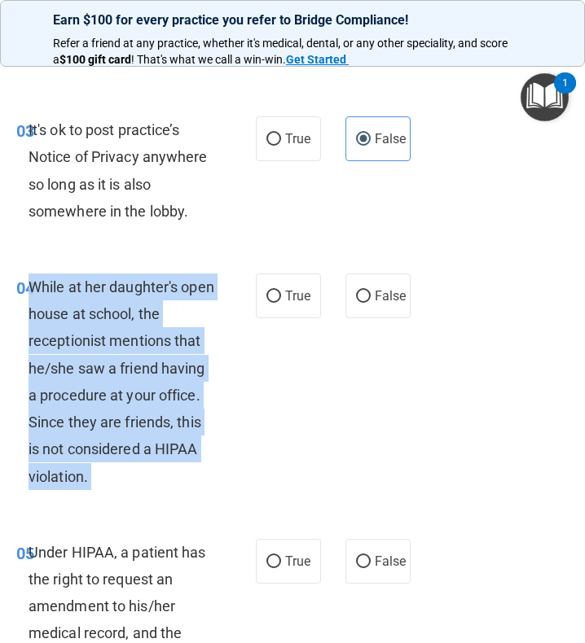
click at [160, 372] on span "While at her daughter's open house at school, the receptionist mentions that he…" at bounding box center [122, 381] width 186 height 207
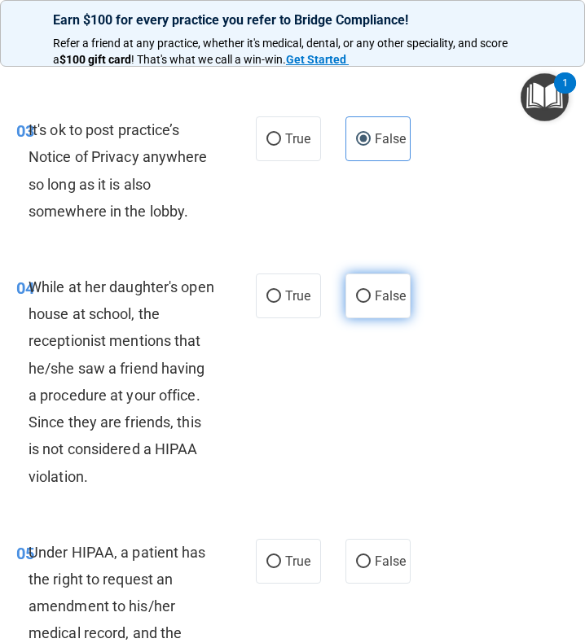
click at [376, 294] on span "False" at bounding box center [391, 295] width 32 height 15
click at [371, 294] on input "False" at bounding box center [363, 297] width 15 height 12
radio input "true"
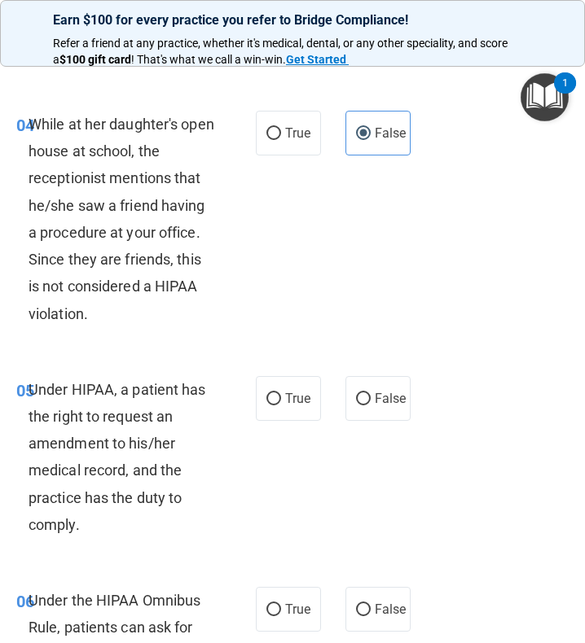
scroll to position [814, 0]
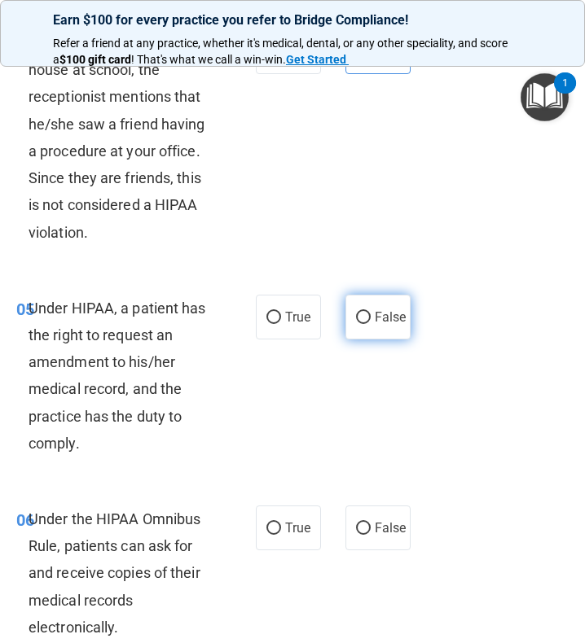
click at [378, 316] on span "False" at bounding box center [391, 316] width 32 height 15
click at [371, 316] on input "False" at bounding box center [363, 318] width 15 height 12
radio input "true"
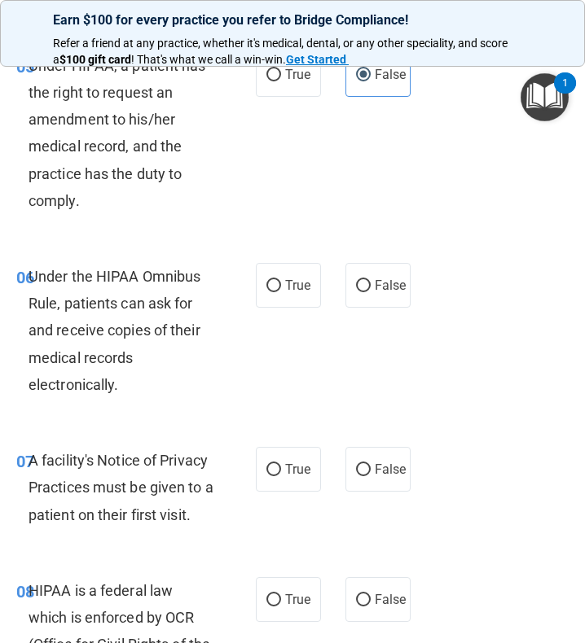
scroll to position [1059, 0]
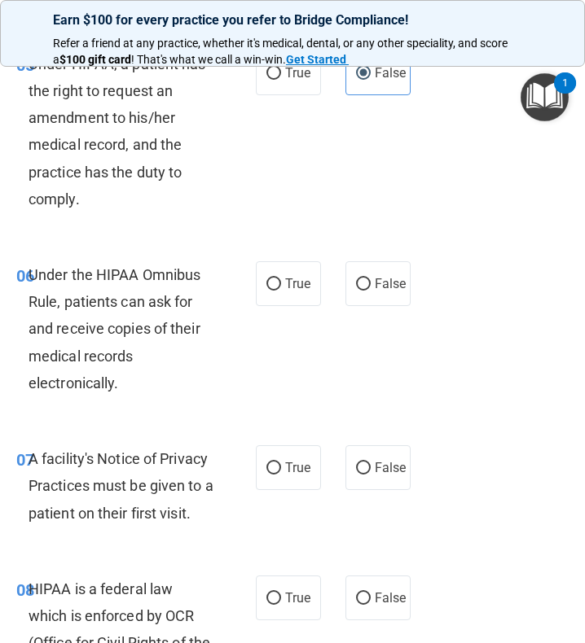
click at [90, 282] on span "Under the HIPAA Omnibus Rule, patients can ask for and receive copies of their …" at bounding box center [115, 328] width 172 height 125
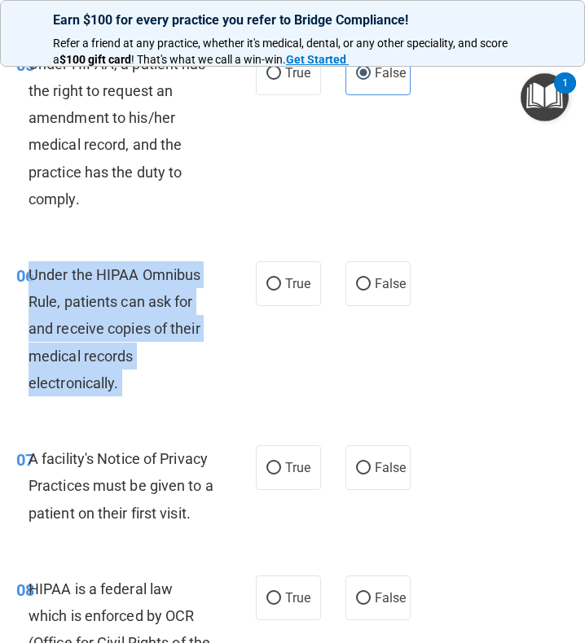
click at [90, 282] on span "Under the HIPAA Omnibus Rule, patients can ask for and receive copies of their …" at bounding box center [115, 328] width 172 height 125
copy ng-form "Under the HIPAA Omnibus Rule, patients can ask for and receive copies of their …"
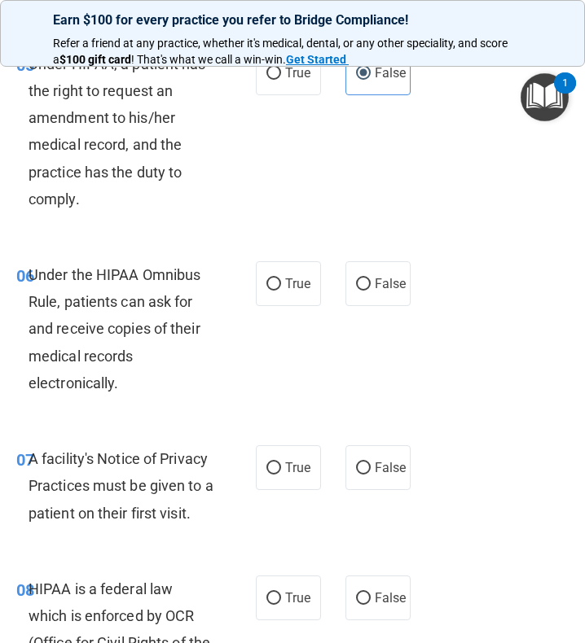
click at [275, 311] on div "06 Under the HIPAA Omnibus Rule, patients can ask for and receive copies of the…" at bounding box center [292, 333] width 577 height 184
click at [285, 285] on span "True" at bounding box center [297, 283] width 25 height 15
click at [279, 285] on input "True" at bounding box center [273, 284] width 15 height 12
radio input "true"
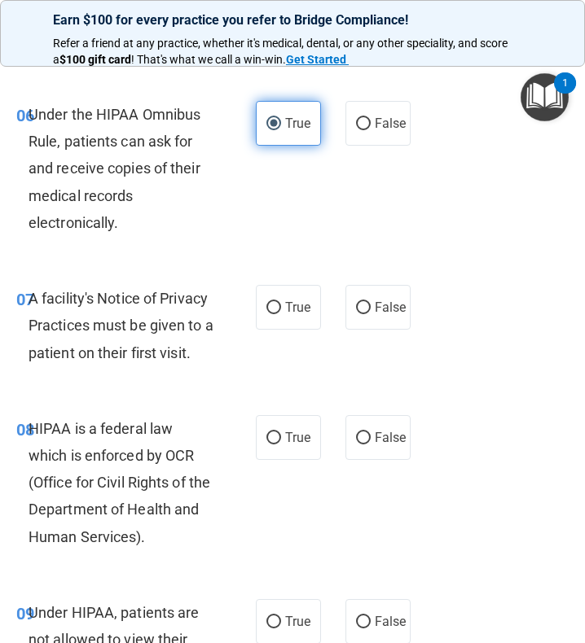
scroll to position [1221, 0]
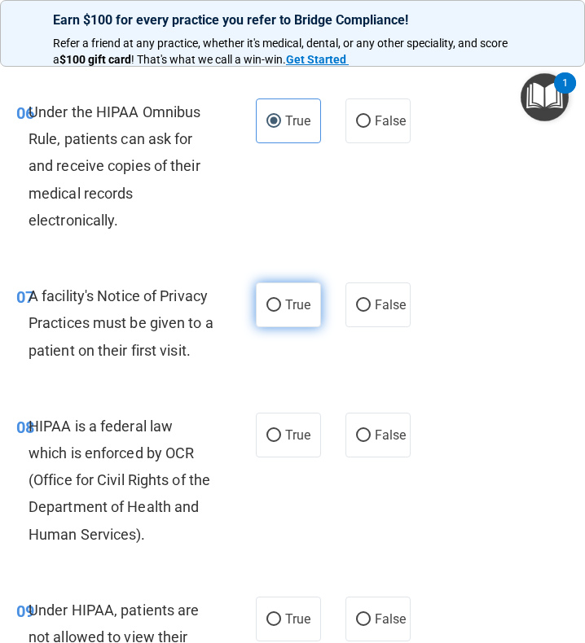
click at [293, 305] on span "True" at bounding box center [297, 304] width 25 height 15
click at [281, 305] on input "True" at bounding box center [273, 306] width 15 height 12
radio input "true"
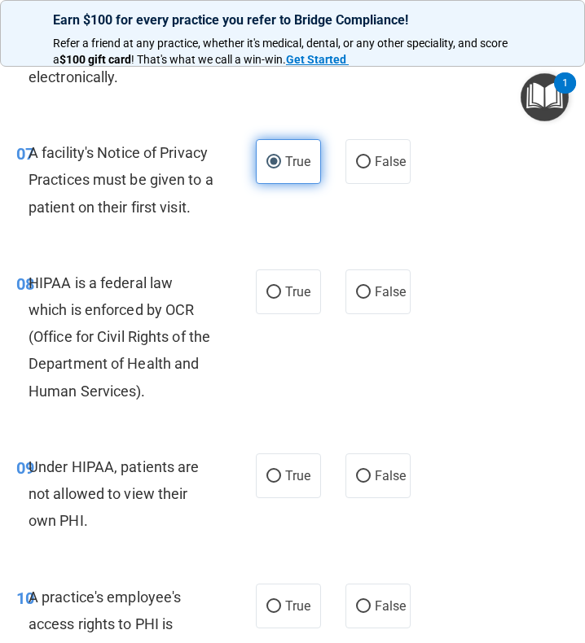
scroll to position [1384, 0]
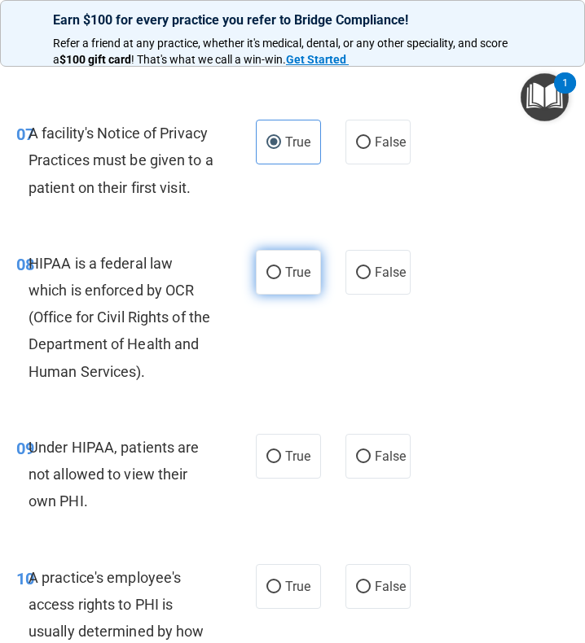
click at [301, 291] on label "True" at bounding box center [288, 272] width 65 height 45
click at [281, 279] on input "True" at bounding box center [273, 273] width 15 height 12
radio input "true"
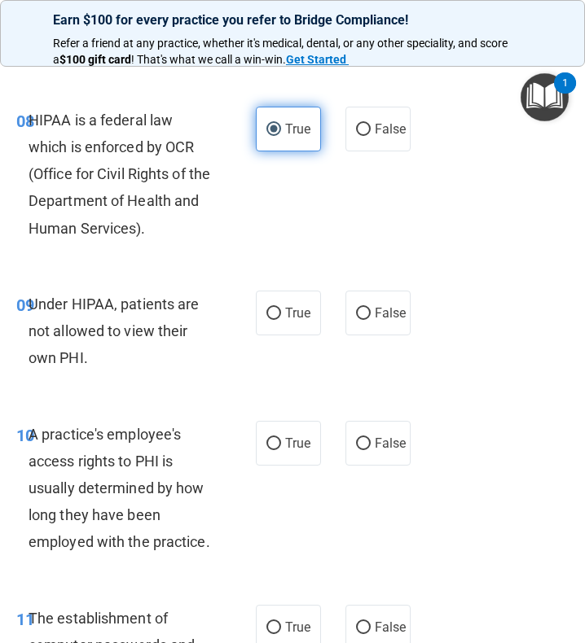
scroll to position [1547, 0]
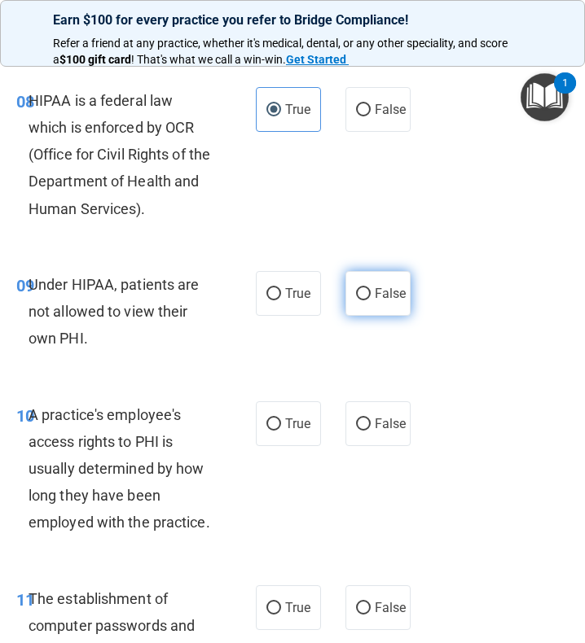
click at [361, 316] on label "False" at bounding box center [377, 293] width 65 height 45
click at [361, 300] on input "False" at bounding box center [363, 294] width 15 height 12
radio input "true"
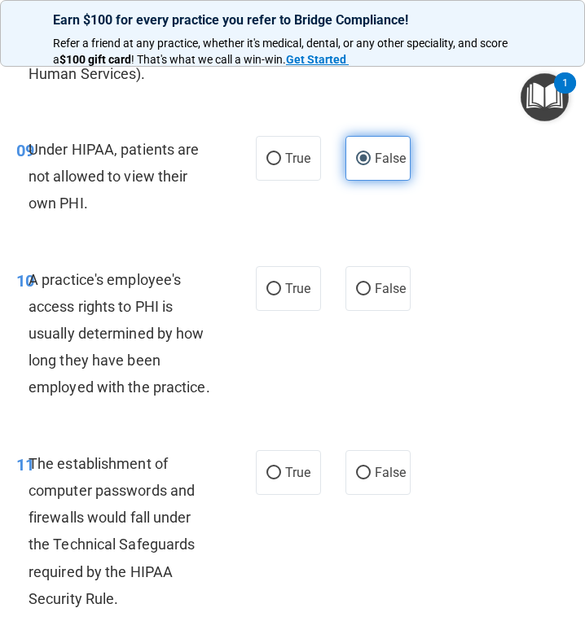
scroll to position [1710, 0]
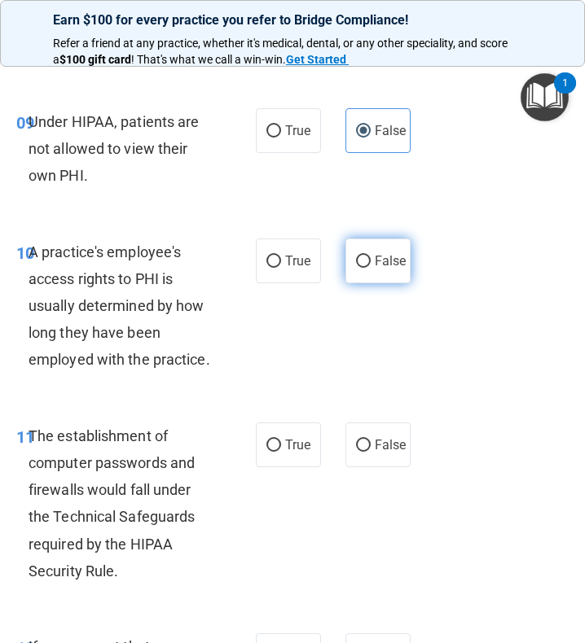
click at [375, 269] on span "False" at bounding box center [391, 260] width 32 height 15
click at [371, 268] on input "False" at bounding box center [363, 262] width 15 height 12
radio input "true"
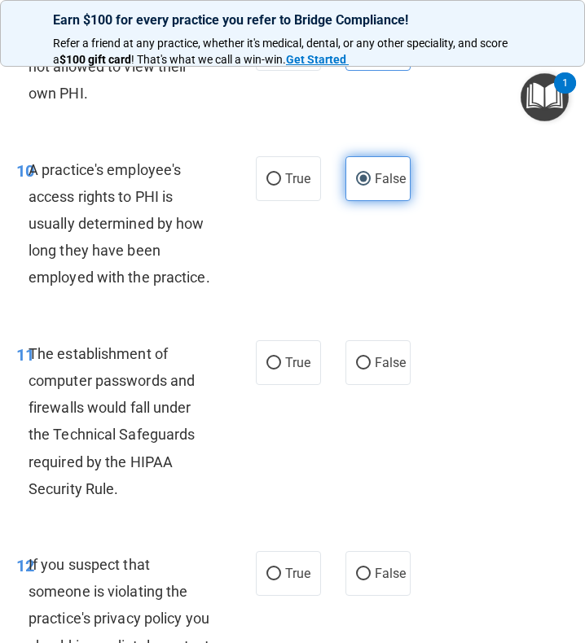
scroll to position [1873, 0]
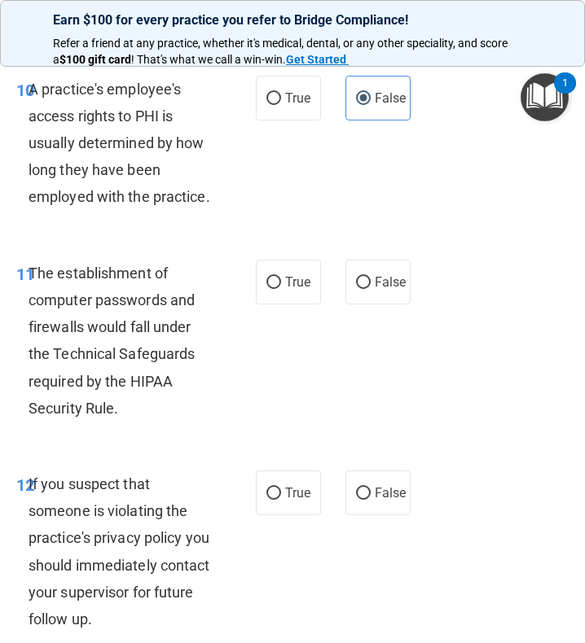
click at [138, 350] on span "The establishment of computer passwords and firewalls would fall under the Tech…" at bounding box center [112, 341] width 166 height 152
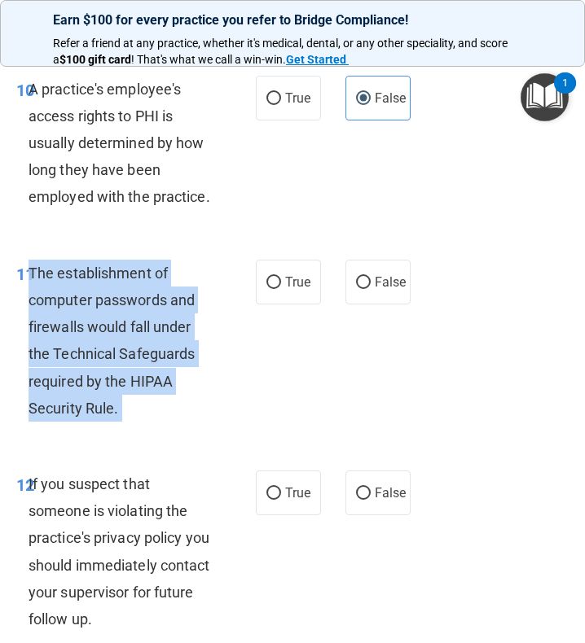
click at [138, 350] on span "The establishment of computer passwords and firewalls would fall under the Tech…" at bounding box center [112, 341] width 166 height 152
click at [143, 396] on div "The establishment of computer passwords and firewalls would fall under the Tech…" at bounding box center [128, 341] width 198 height 162
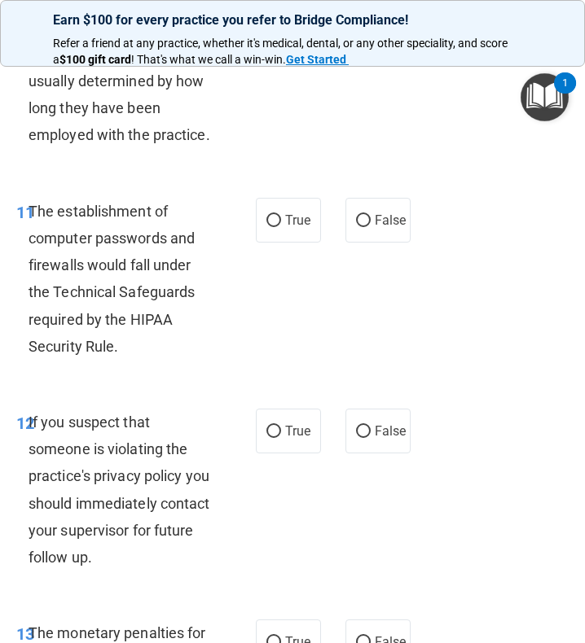
scroll to position [1954, 0]
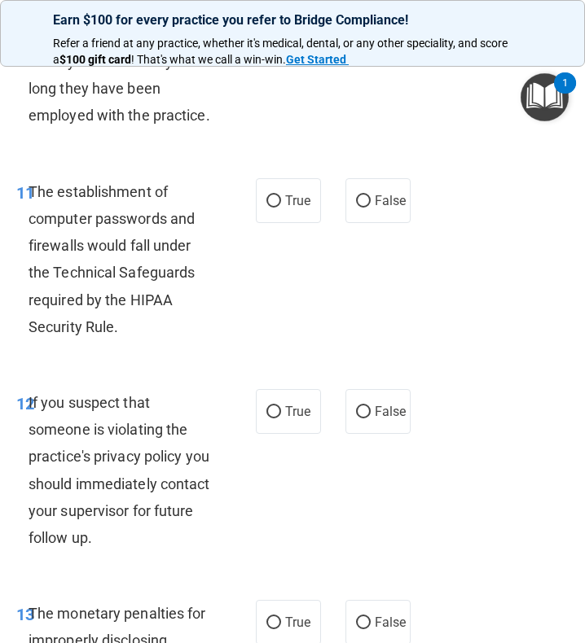
click at [146, 254] on span "The establishment of computer passwords and firewalls would fall under the Tech…" at bounding box center [112, 259] width 166 height 152
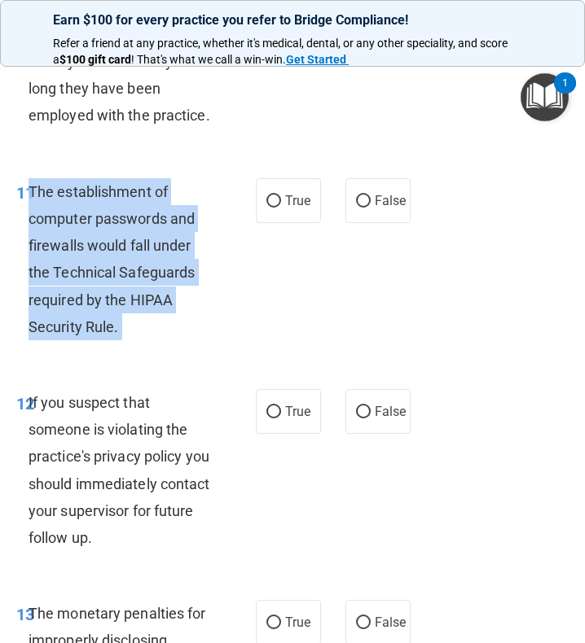
click at [146, 254] on span "The establishment of computer passwords and firewalls would fall under the Tech…" at bounding box center [112, 259] width 166 height 152
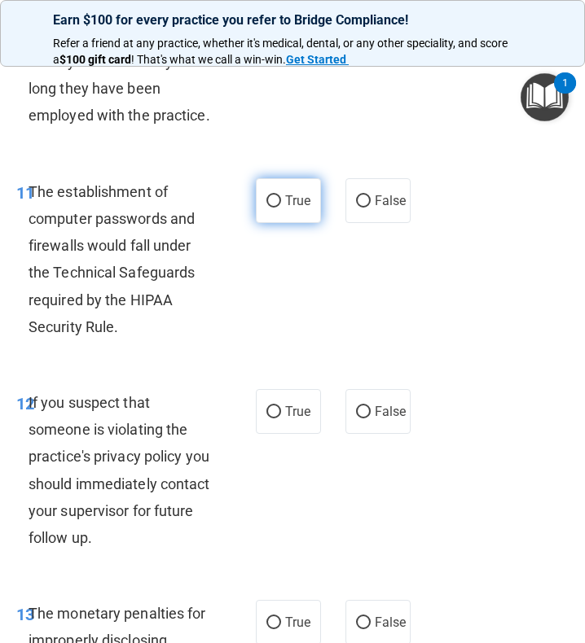
click at [297, 208] on span "True" at bounding box center [297, 200] width 25 height 15
click at [281, 208] on input "True" at bounding box center [273, 201] width 15 height 12
radio input "true"
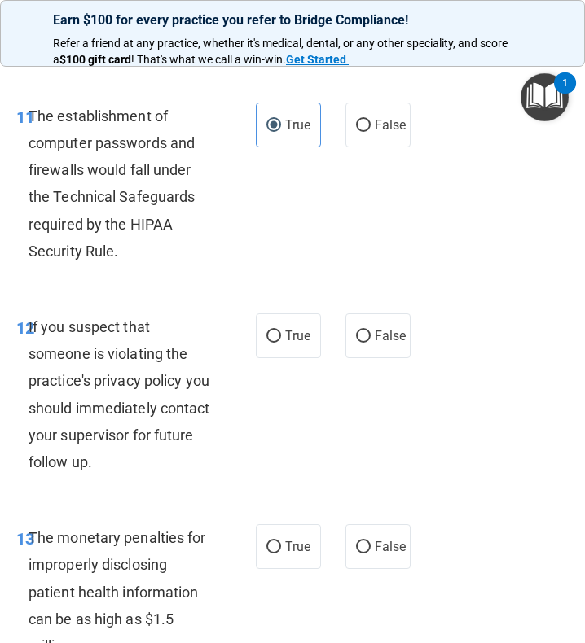
scroll to position [2117, 0]
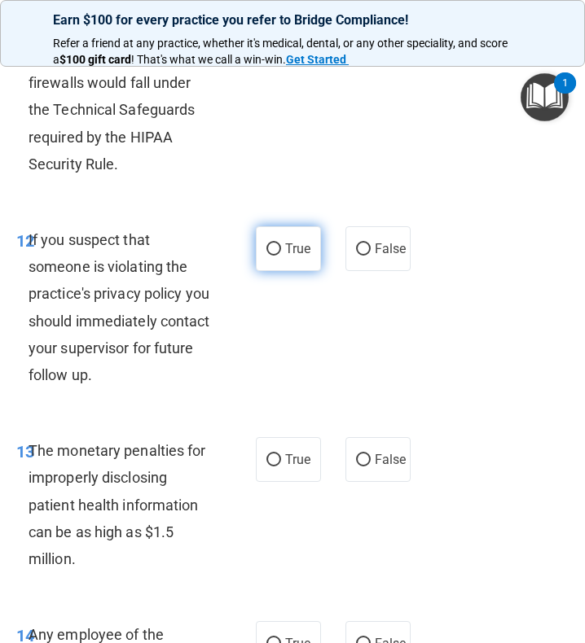
click at [266, 256] on input "True" at bounding box center [273, 249] width 15 height 12
radio input "true"
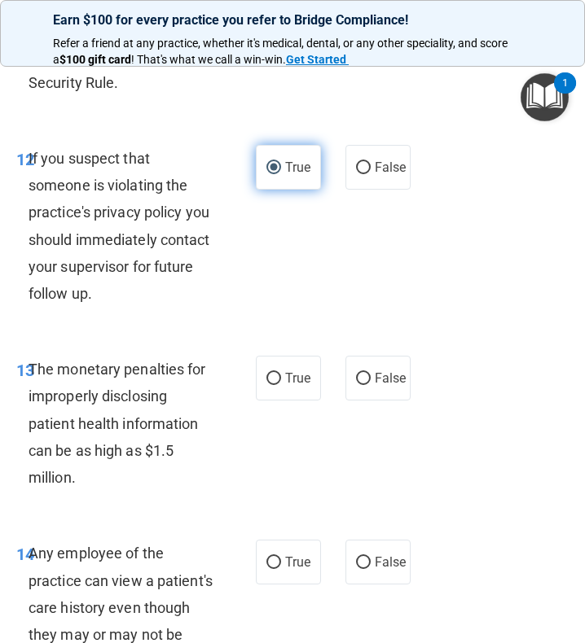
scroll to position [2280, 0]
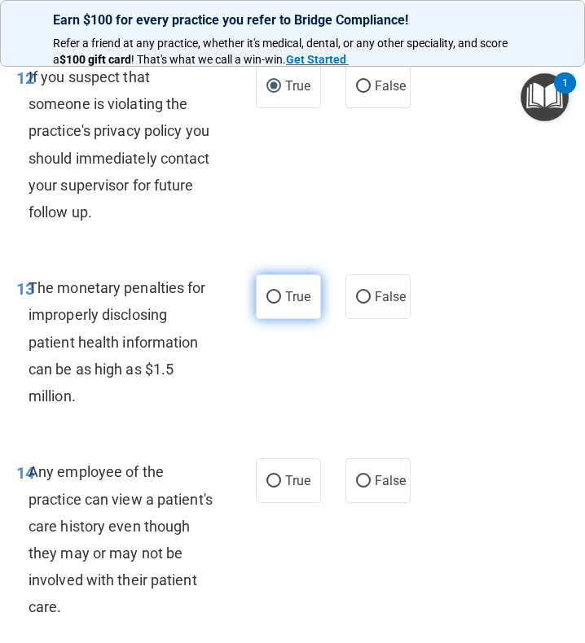
click at [285, 305] on span "True" at bounding box center [297, 296] width 25 height 15
click at [281, 304] on input "True" at bounding box center [273, 298] width 15 height 12
radio input "true"
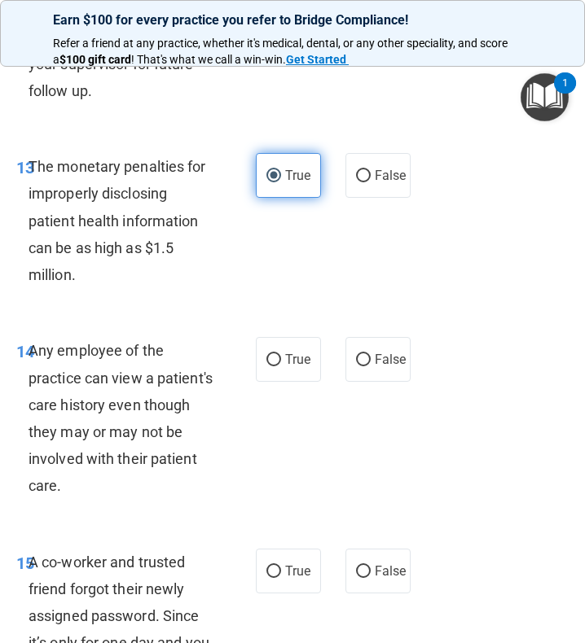
scroll to position [2443, 0]
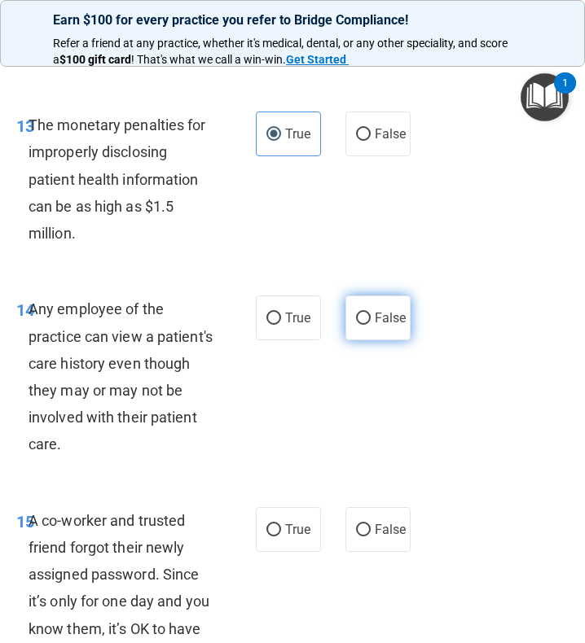
click at [357, 325] on input "False" at bounding box center [363, 319] width 15 height 12
radio input "true"
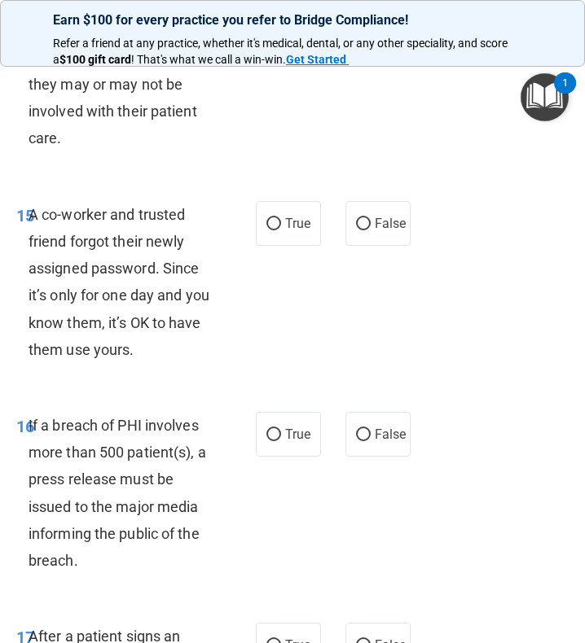
scroll to position [2769, 0]
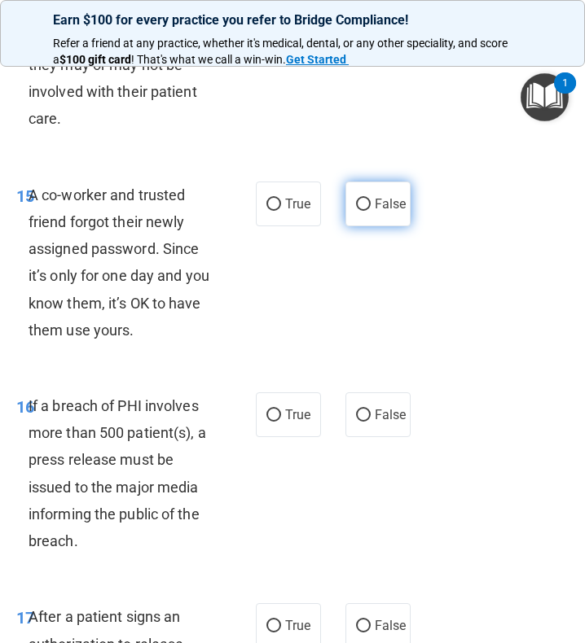
click at [358, 211] on input "False" at bounding box center [363, 205] width 15 height 12
radio input "true"
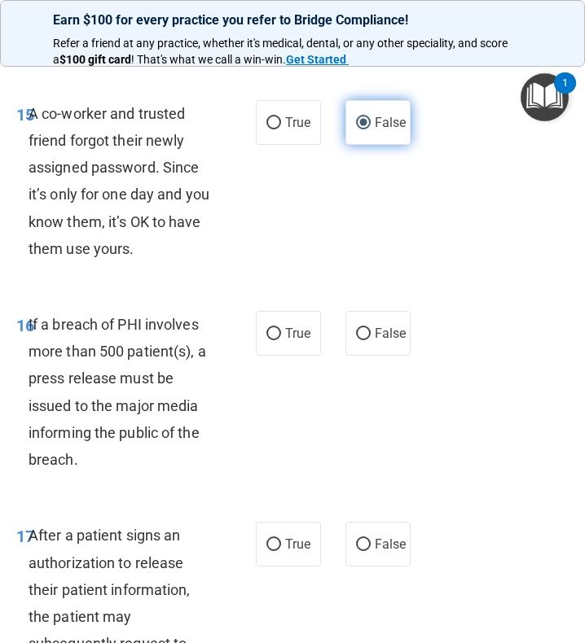
scroll to position [2932, 0]
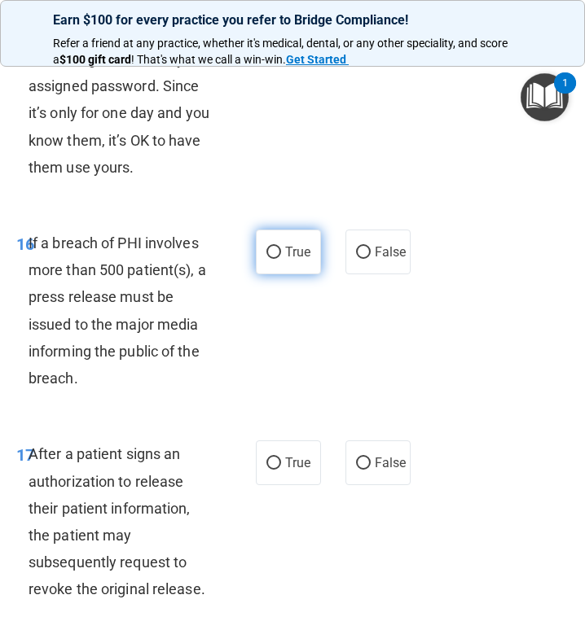
click at [276, 274] on label "True" at bounding box center [288, 252] width 65 height 45
click at [276, 259] on input "True" at bounding box center [273, 253] width 15 height 12
radio input "true"
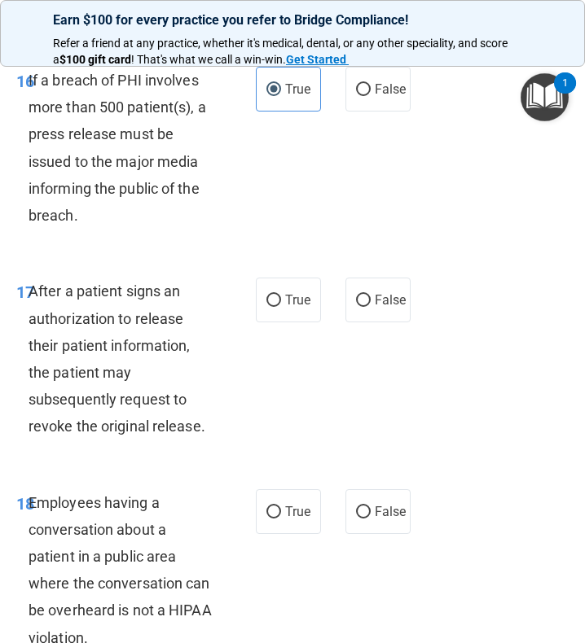
scroll to position [3176, 0]
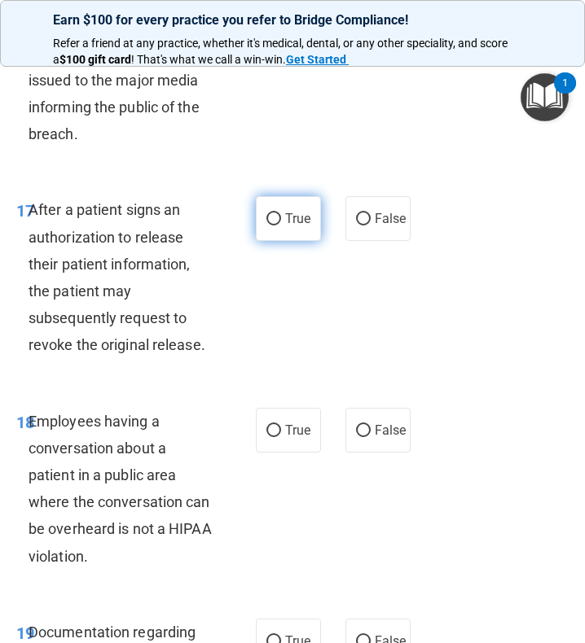
click at [289, 232] on label "True" at bounding box center [288, 218] width 65 height 45
click at [281, 226] on input "True" at bounding box center [273, 219] width 15 height 12
radio input "true"
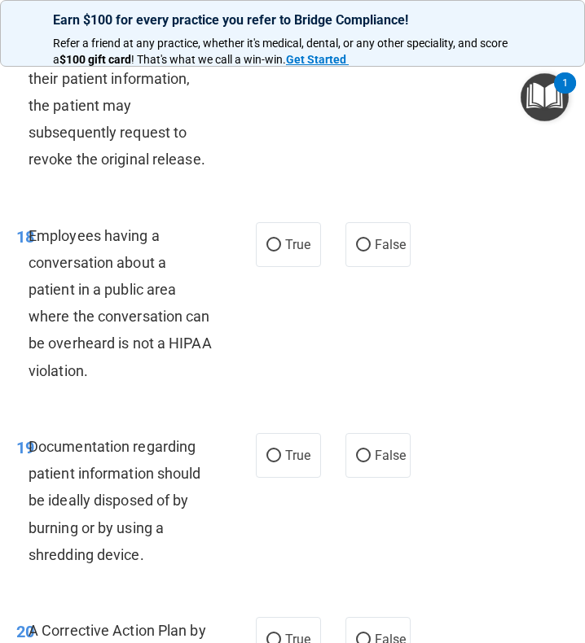
scroll to position [3420, 0]
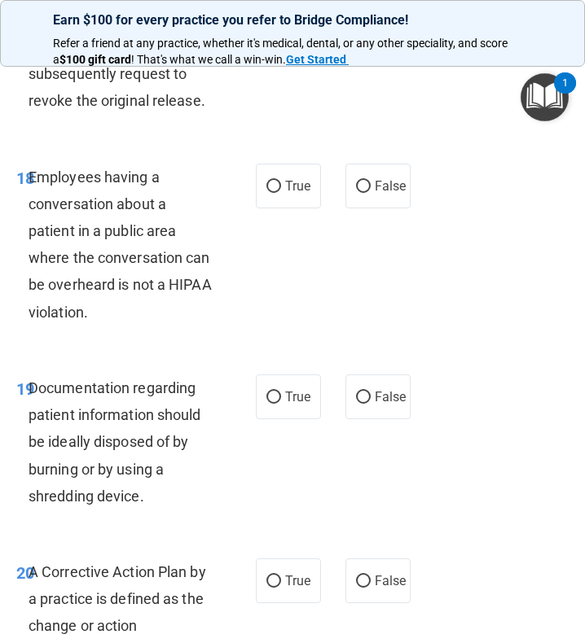
click at [375, 244] on div "18 Employees having a conversation about a patient in a public area where the c…" at bounding box center [292, 248] width 577 height 211
click at [377, 208] on label "False" at bounding box center [377, 186] width 65 height 45
click at [371, 193] on input "False" at bounding box center [363, 187] width 15 height 12
radio input "true"
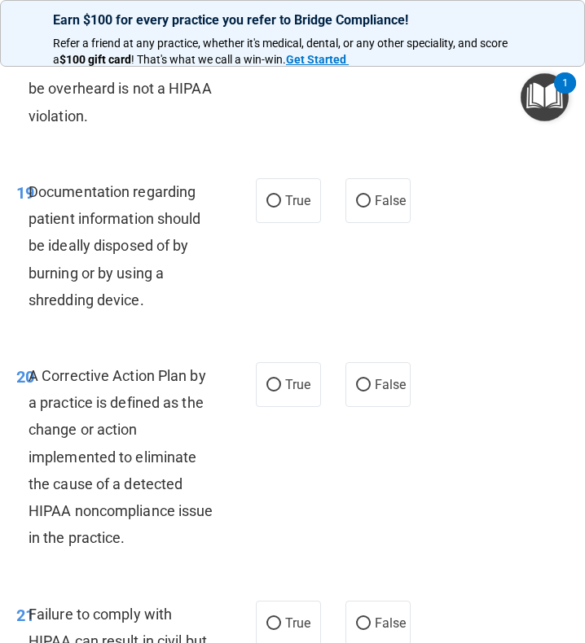
scroll to position [3664, 0]
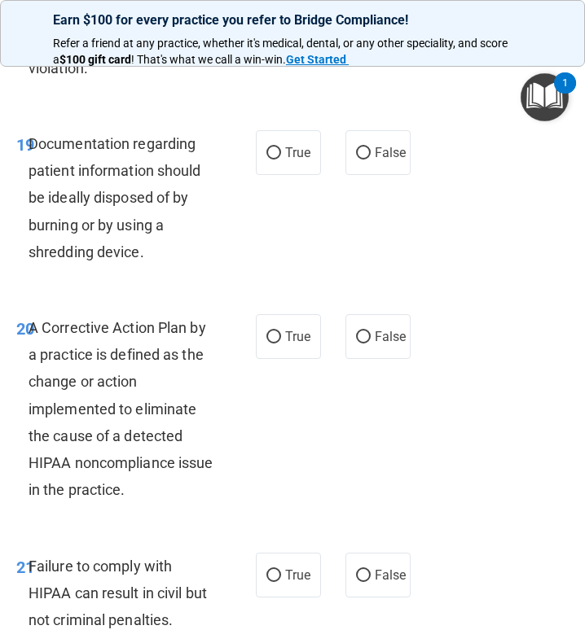
click at [108, 395] on div "A Corrective Action Plan by a practice is defined as the change or action imple…" at bounding box center [128, 409] width 198 height 190
click at [132, 241] on div "Documentation regarding patient information should be ideally disposed of by bu…" at bounding box center [128, 197] width 198 height 135
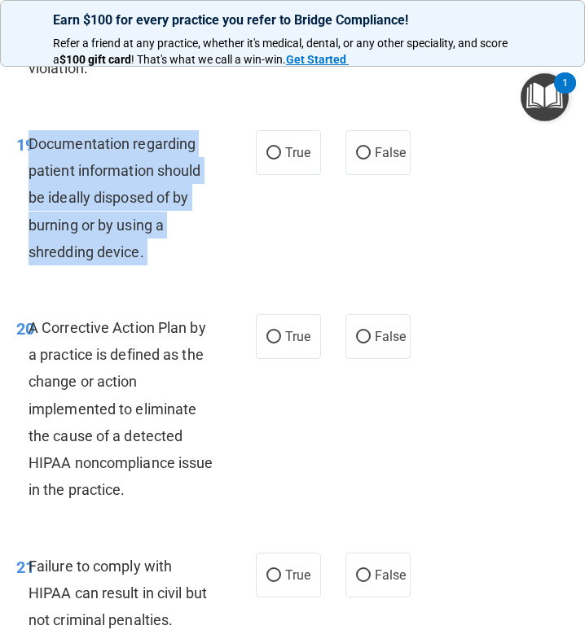
click at [132, 241] on div "Documentation regarding patient information should be ideally disposed of by bu…" at bounding box center [128, 197] width 198 height 135
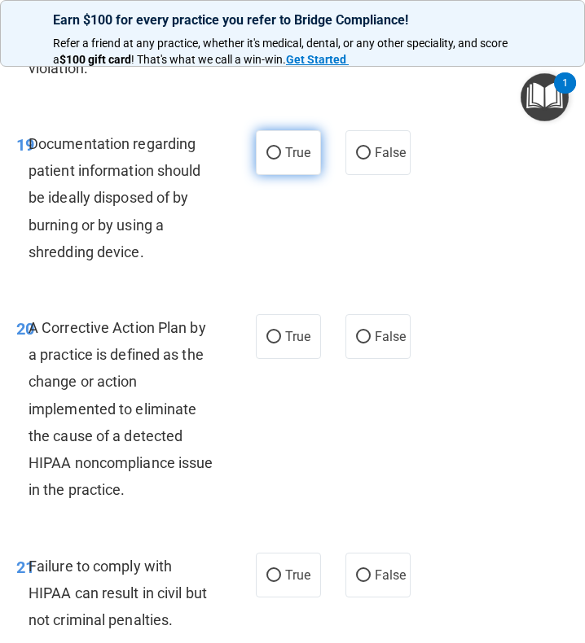
click at [283, 162] on label "True" at bounding box center [288, 152] width 65 height 45
click at [281, 160] on input "True" at bounding box center [273, 153] width 15 height 12
radio input "true"
click at [99, 461] on span "A Corrective Action Plan by a practice is defined as the change or action imple…" at bounding box center [121, 408] width 185 height 179
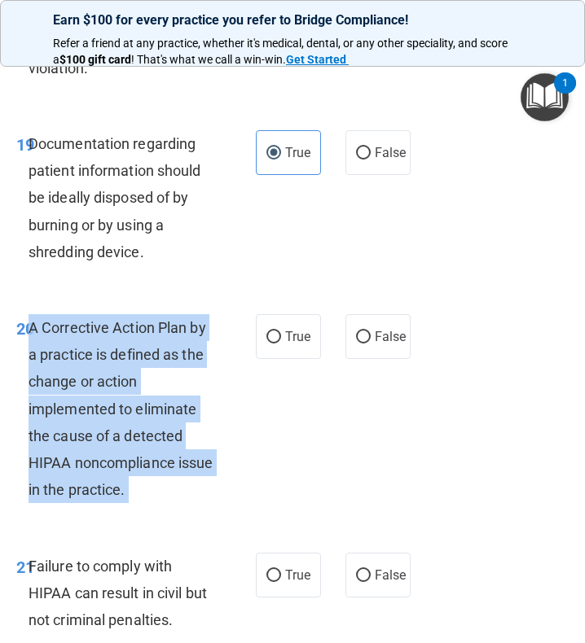
click at [99, 461] on span "A Corrective Action Plan by a practice is defined as the change or action imple…" at bounding box center [121, 408] width 185 height 179
copy ng-form "A Corrective Action Plan by a practice is defined as the change or action imple…"
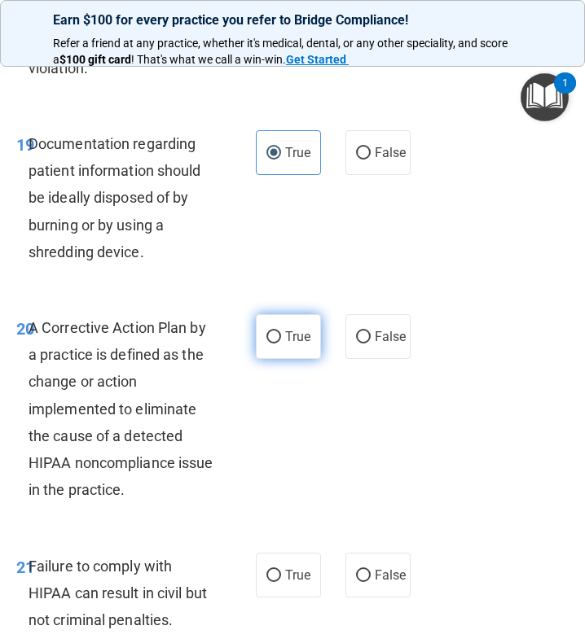
click at [274, 353] on label "True" at bounding box center [288, 336] width 65 height 45
click at [274, 344] on input "True" at bounding box center [273, 337] width 15 height 12
radio input "true"
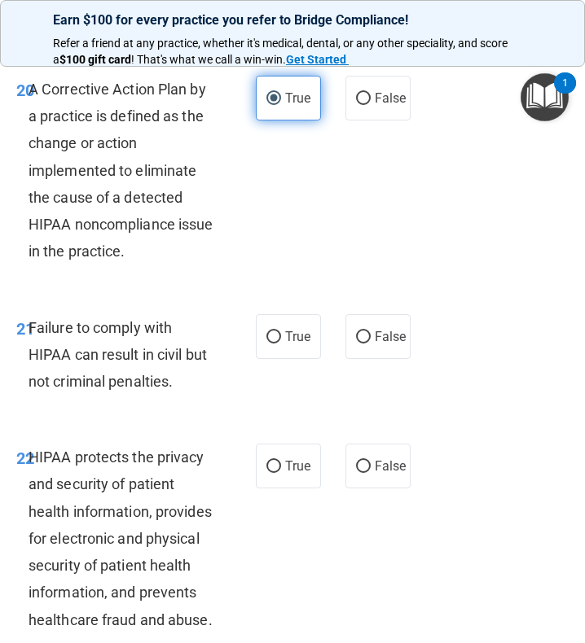
scroll to position [3990, 0]
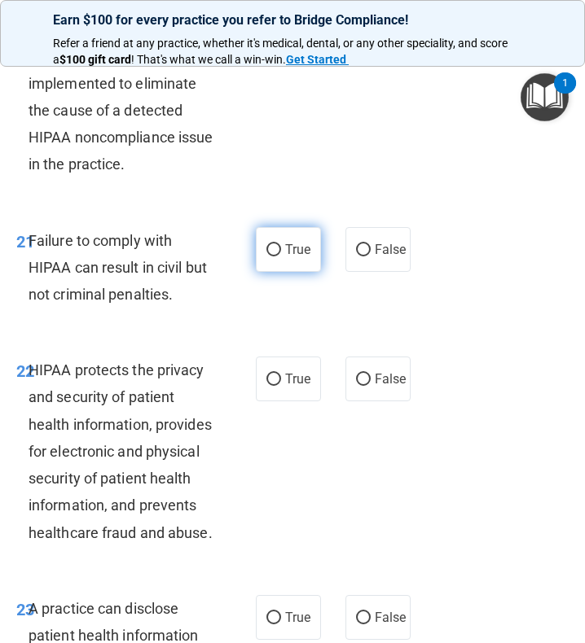
click at [270, 264] on label "True" at bounding box center [288, 249] width 65 height 45
click at [270, 257] on input "True" at bounding box center [273, 250] width 15 height 12
radio input "true"
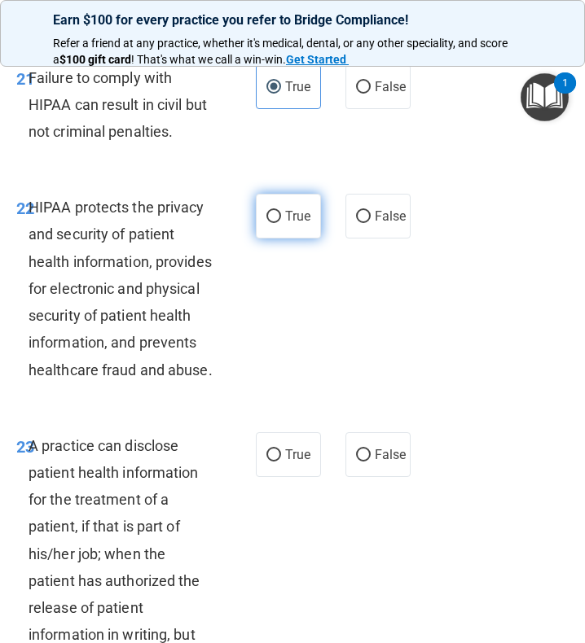
click at [259, 239] on label "True" at bounding box center [288, 216] width 65 height 45
click at [266, 223] on input "True" at bounding box center [273, 217] width 15 height 12
radio input "true"
click at [201, 335] on span "HIPAA protects the privacy and security of patient health information, provides…" at bounding box center [121, 288] width 184 height 179
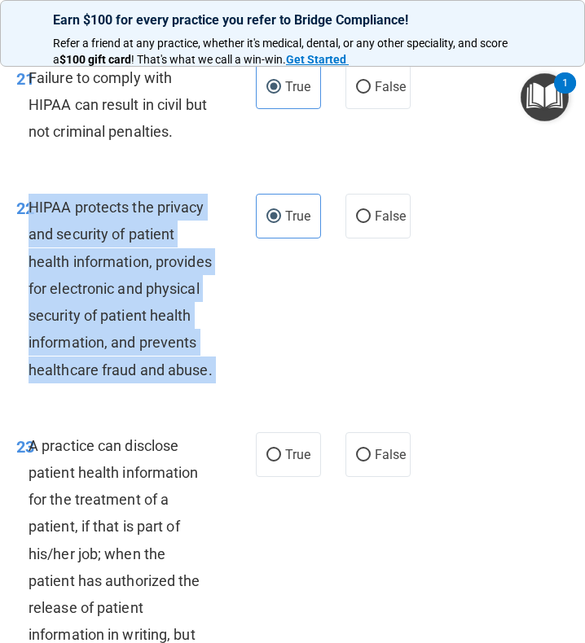
click at [201, 335] on span "HIPAA protects the privacy and security of patient health information, provides…" at bounding box center [121, 288] width 184 height 179
copy ng-form "HIPAA protects the privacy and security of patient health information, provides…"
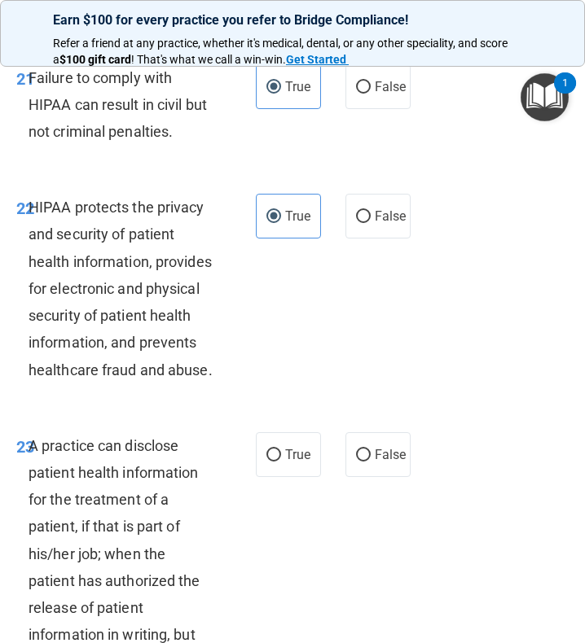
click at [318, 330] on div "22 HIPAA protects the privacy and security of patient health information, provi…" at bounding box center [292, 292] width 577 height 239
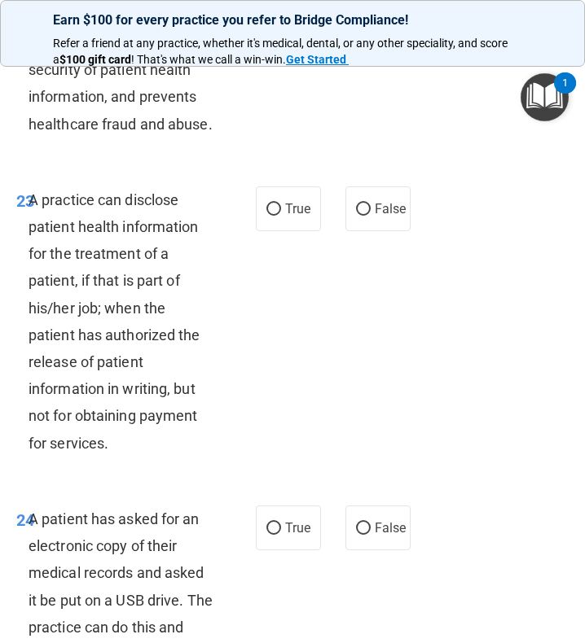
scroll to position [4400, 0]
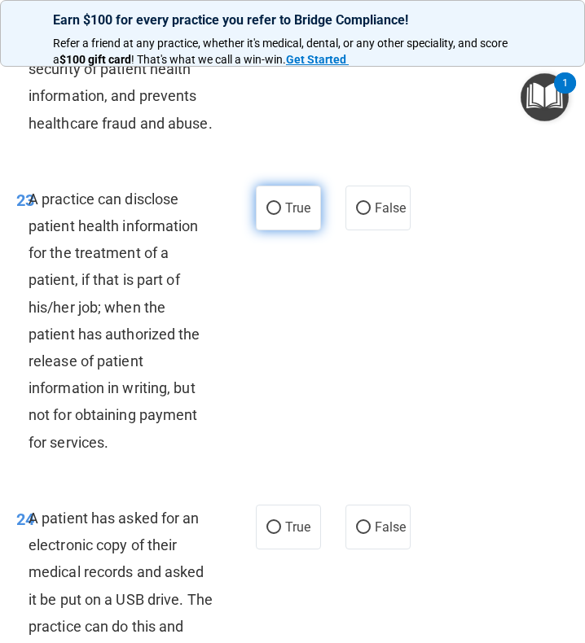
click at [286, 230] on label "True" at bounding box center [288, 208] width 65 height 45
click at [281, 215] on input "True" at bounding box center [273, 209] width 15 height 12
radio input "true"
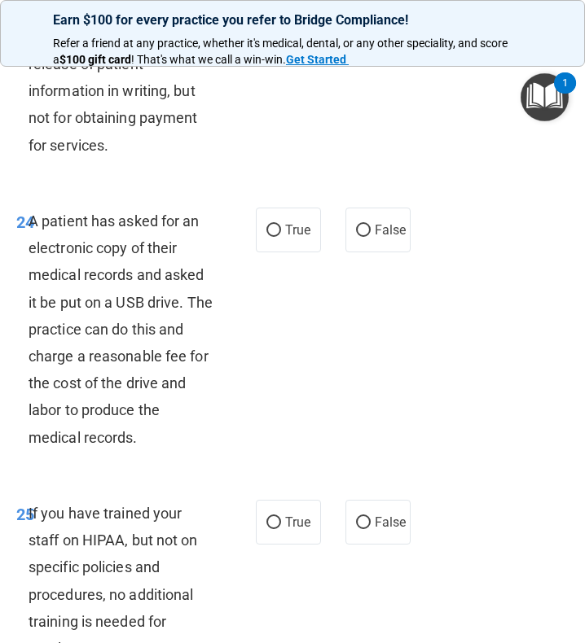
click at [286, 252] on label "True" at bounding box center [288, 230] width 65 height 45
click at [281, 237] on input "True" at bounding box center [273, 231] width 15 height 12
radio input "true"
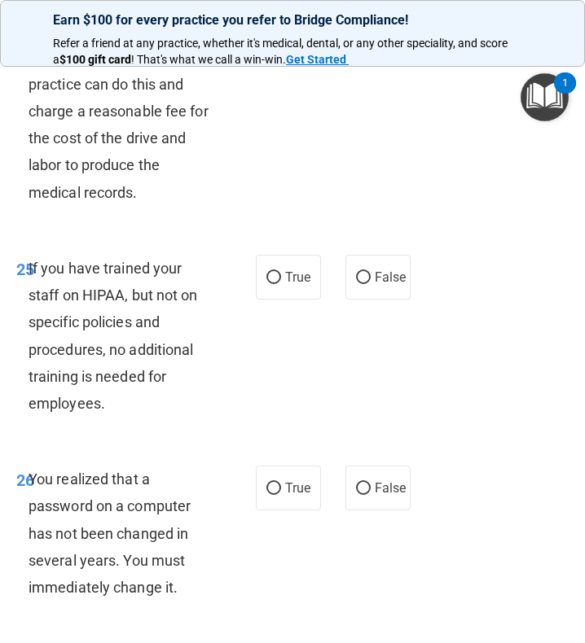
scroll to position [5013, 0]
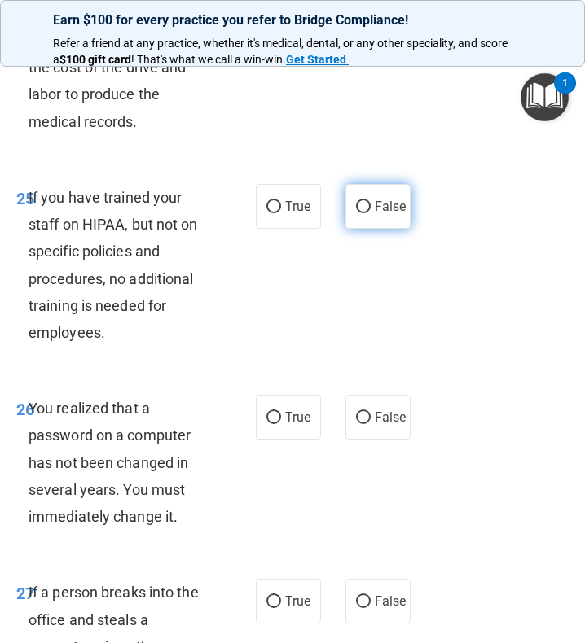
click at [356, 213] on input "False" at bounding box center [363, 207] width 15 height 12
radio input "true"
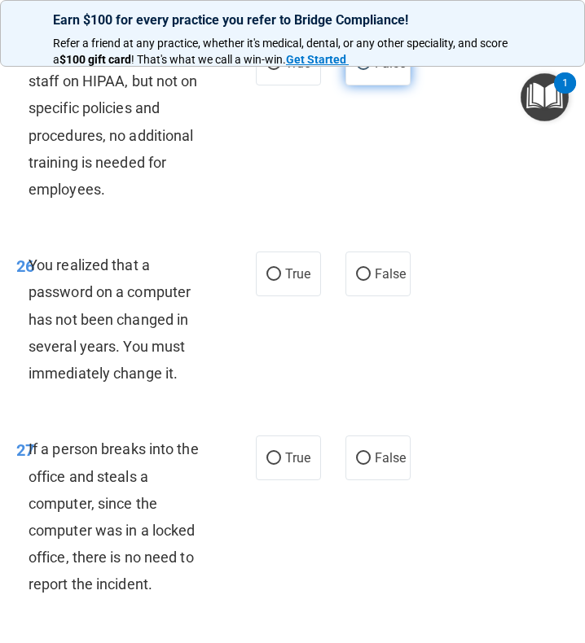
scroll to position [5157, 0]
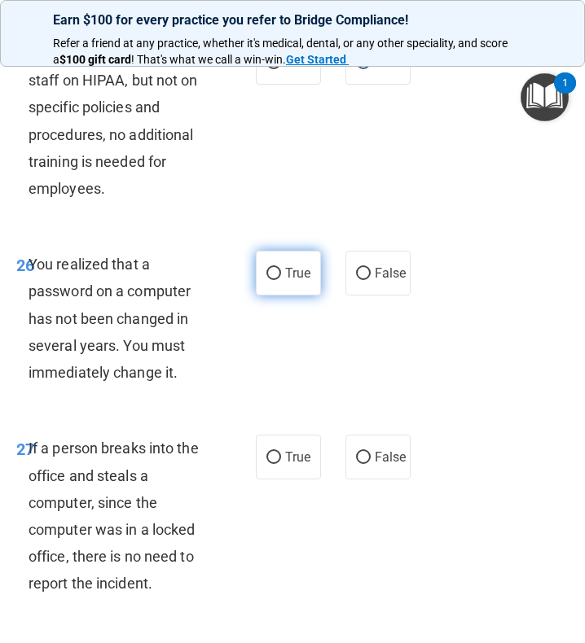
click at [273, 296] on label "True" at bounding box center [288, 273] width 65 height 45
click at [273, 280] on input "True" at bounding box center [273, 274] width 15 height 12
radio input "true"
click at [121, 370] on span "You realized that a password on a computer has not been changed in several year…" at bounding box center [110, 318] width 162 height 125
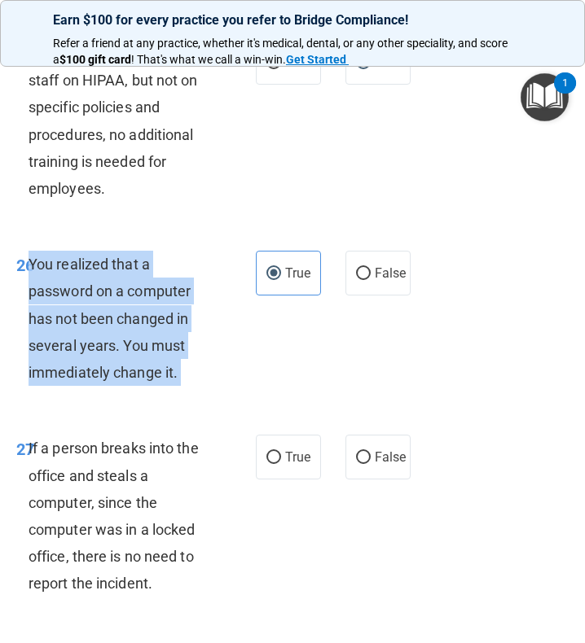
click at [121, 370] on span "You realized that a password on a computer has not been changed in several year…" at bounding box center [110, 318] width 162 height 125
click at [156, 339] on span "You realized that a password on a computer has not been changed in several year…" at bounding box center [110, 318] width 162 height 125
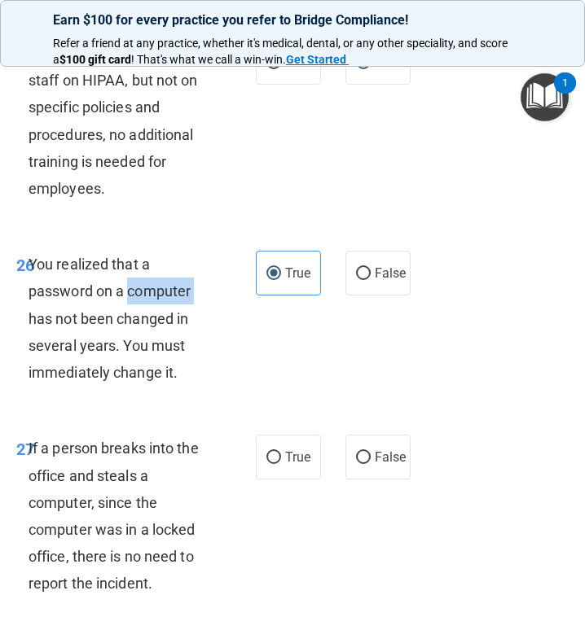
click at [156, 339] on span "You realized that a password on a computer has not been changed in several year…" at bounding box center [110, 318] width 162 height 125
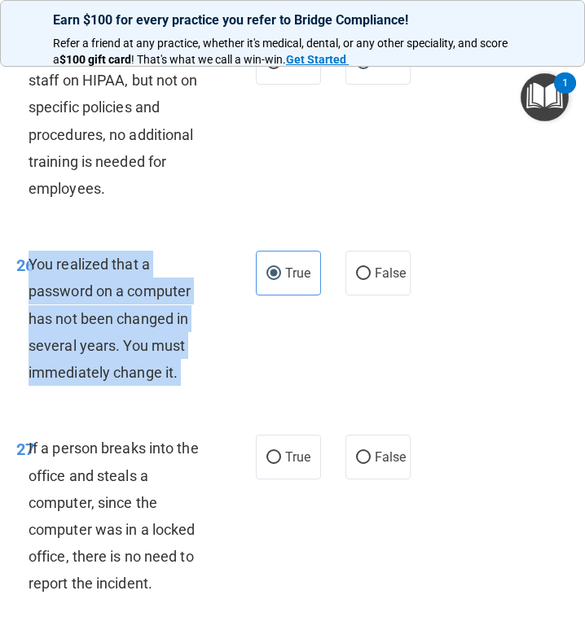
click at [156, 339] on span "You realized that a password on a computer has not been changed in several year…" at bounding box center [110, 318] width 162 height 125
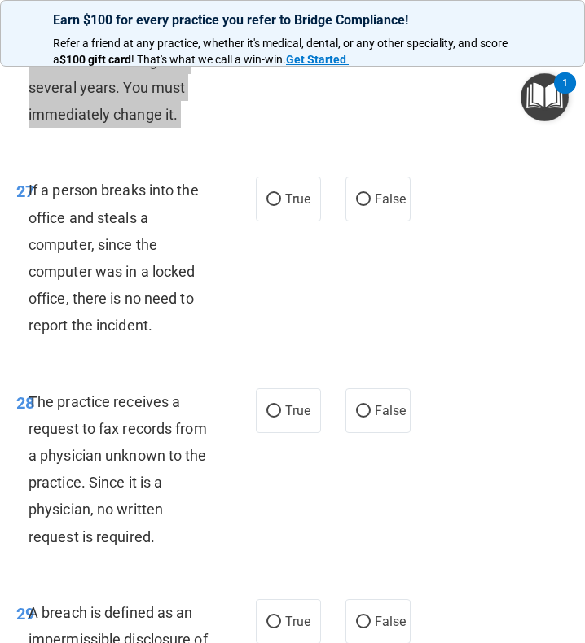
scroll to position [5416, 0]
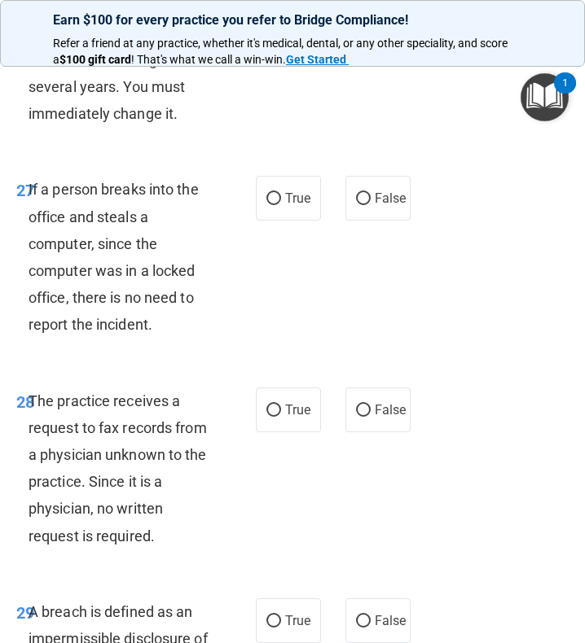
click at [121, 312] on div "If a person breaks into the office and steals a computer, since the computer wa…" at bounding box center [128, 257] width 198 height 162
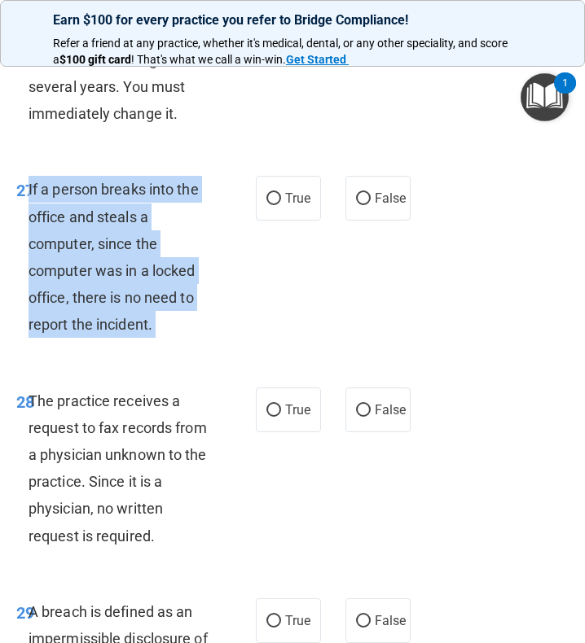
click at [121, 312] on div "If a person breaks into the office and steals a computer, since the computer wa…" at bounding box center [128, 257] width 198 height 162
copy ng-form "If a person breaks into the office and steals a computer, since the computer wa…"
click at [356, 205] on input "False" at bounding box center [363, 199] width 15 height 12
radio input "true"
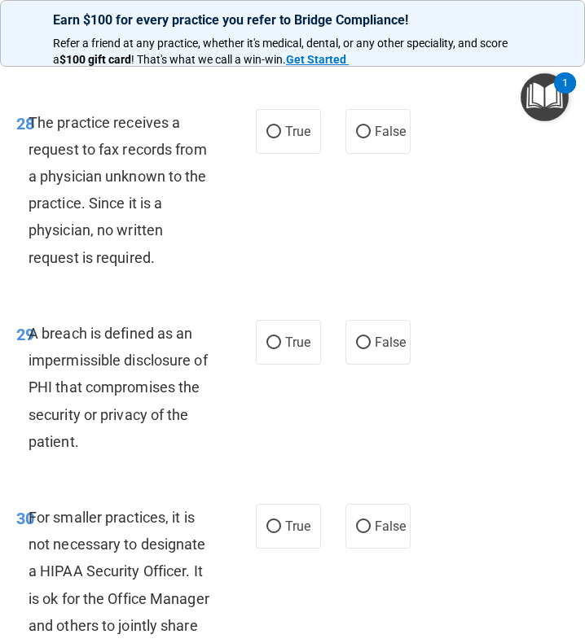
scroll to position [5698, 0]
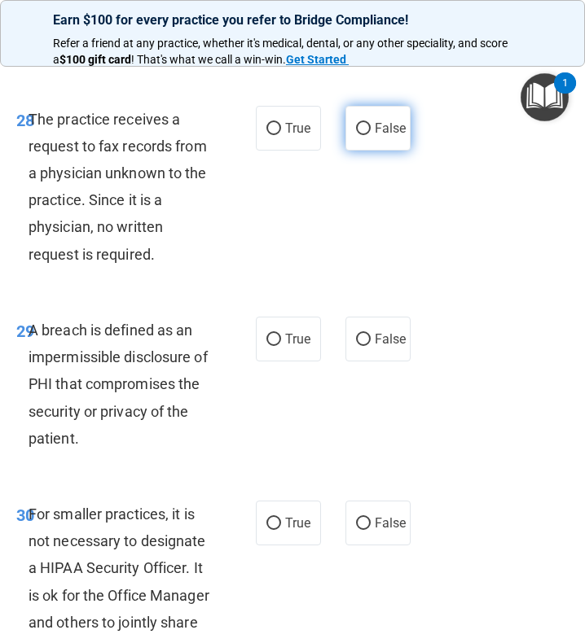
click at [371, 151] on label "False" at bounding box center [377, 128] width 65 height 45
click at [371, 135] on input "False" at bounding box center [363, 129] width 15 height 12
radio input "true"
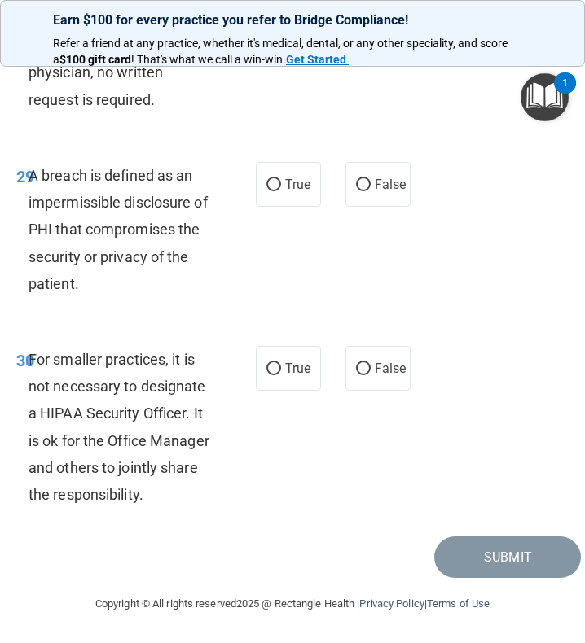
click at [169, 230] on span "A breach is defined as an impermissible disclosure of PHI that compromises the …" at bounding box center [118, 229] width 179 height 125
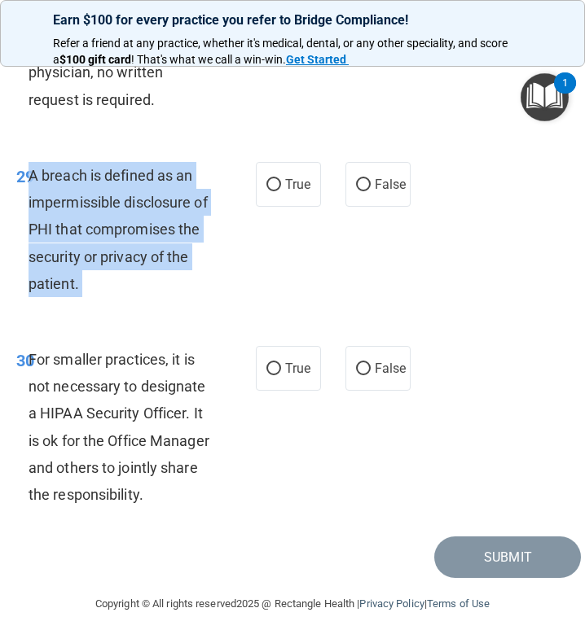
click at [169, 230] on span "A breach is defined as an impermissible disclosure of PHI that compromises the …" at bounding box center [118, 229] width 179 height 125
click at [293, 174] on label "True" at bounding box center [288, 184] width 65 height 45
click at [281, 179] on input "True" at bounding box center [273, 185] width 15 height 12
radio input "true"
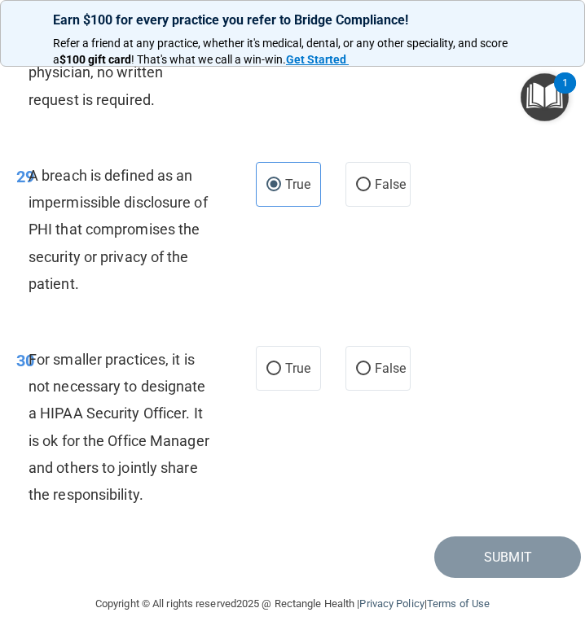
click at [118, 366] on span "For smaller practices, it is not necessary to designate a HIPAA Security Office…" at bounding box center [119, 427] width 181 height 152
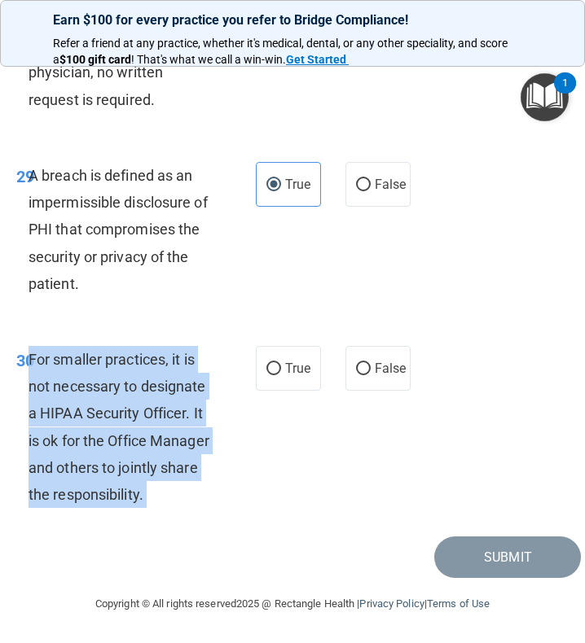
click at [118, 366] on span "For smaller practices, it is not necessary to designate a HIPAA Security Office…" at bounding box center [119, 427] width 181 height 152
copy ng-form "For smaller practices, it is not necessary to designate a HIPAA Security Office…"
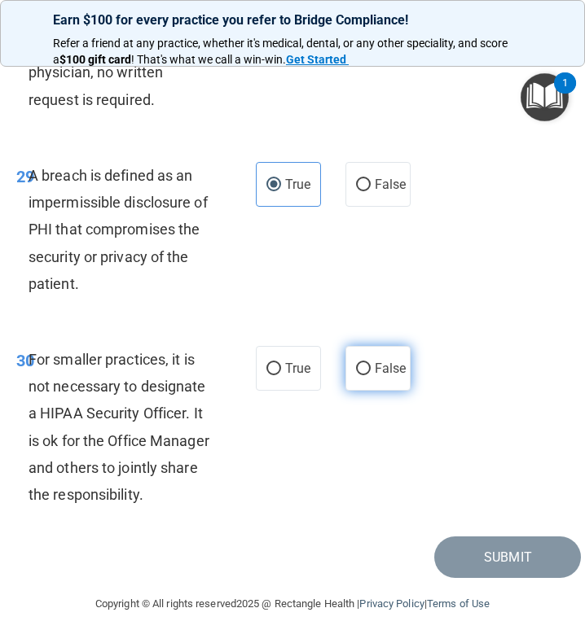
click at [353, 350] on label "False" at bounding box center [377, 368] width 65 height 45
click at [356, 363] on input "False" at bounding box center [363, 369] width 15 height 12
radio input "true"
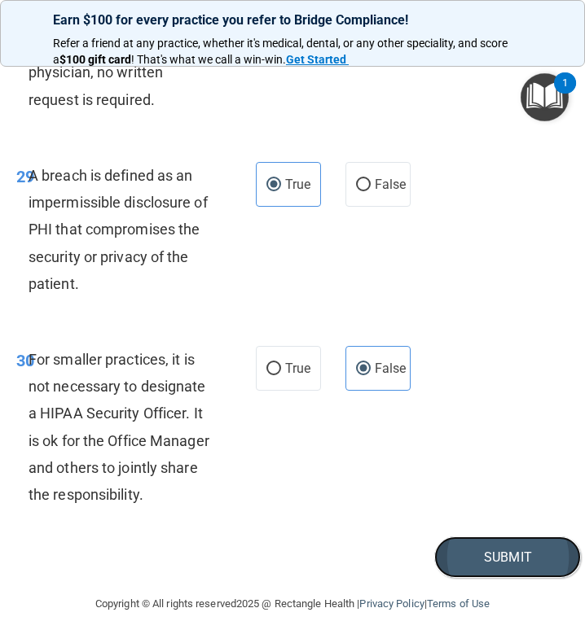
click at [489, 537] on button "Submit" at bounding box center [507, 558] width 147 height 42
click at [477, 569] on button "Submit" at bounding box center [507, 558] width 147 height 42
